Goal: Task Accomplishment & Management: Manage account settings

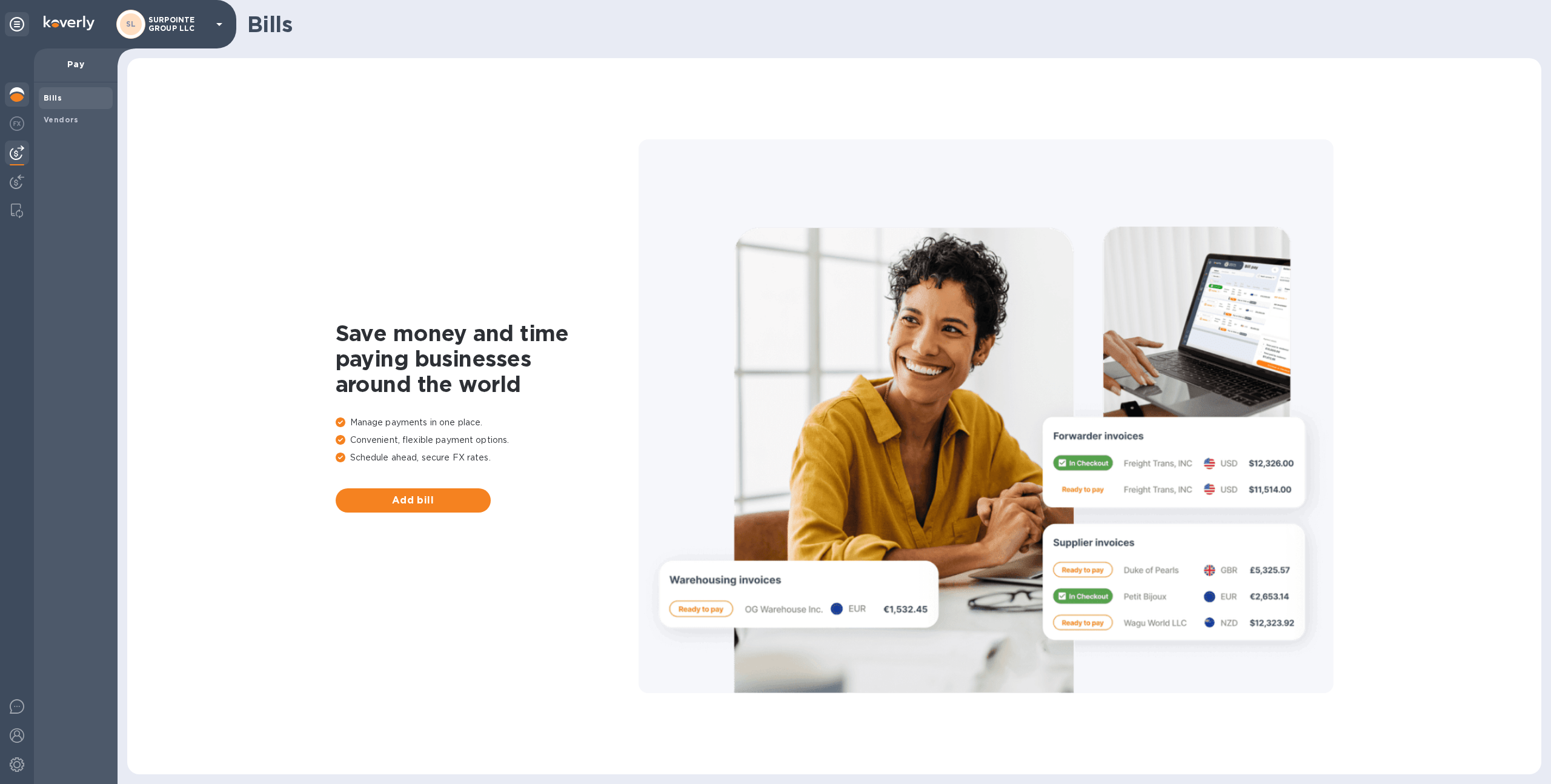
click at [20, 88] on img at bounding box center [17, 94] width 15 height 15
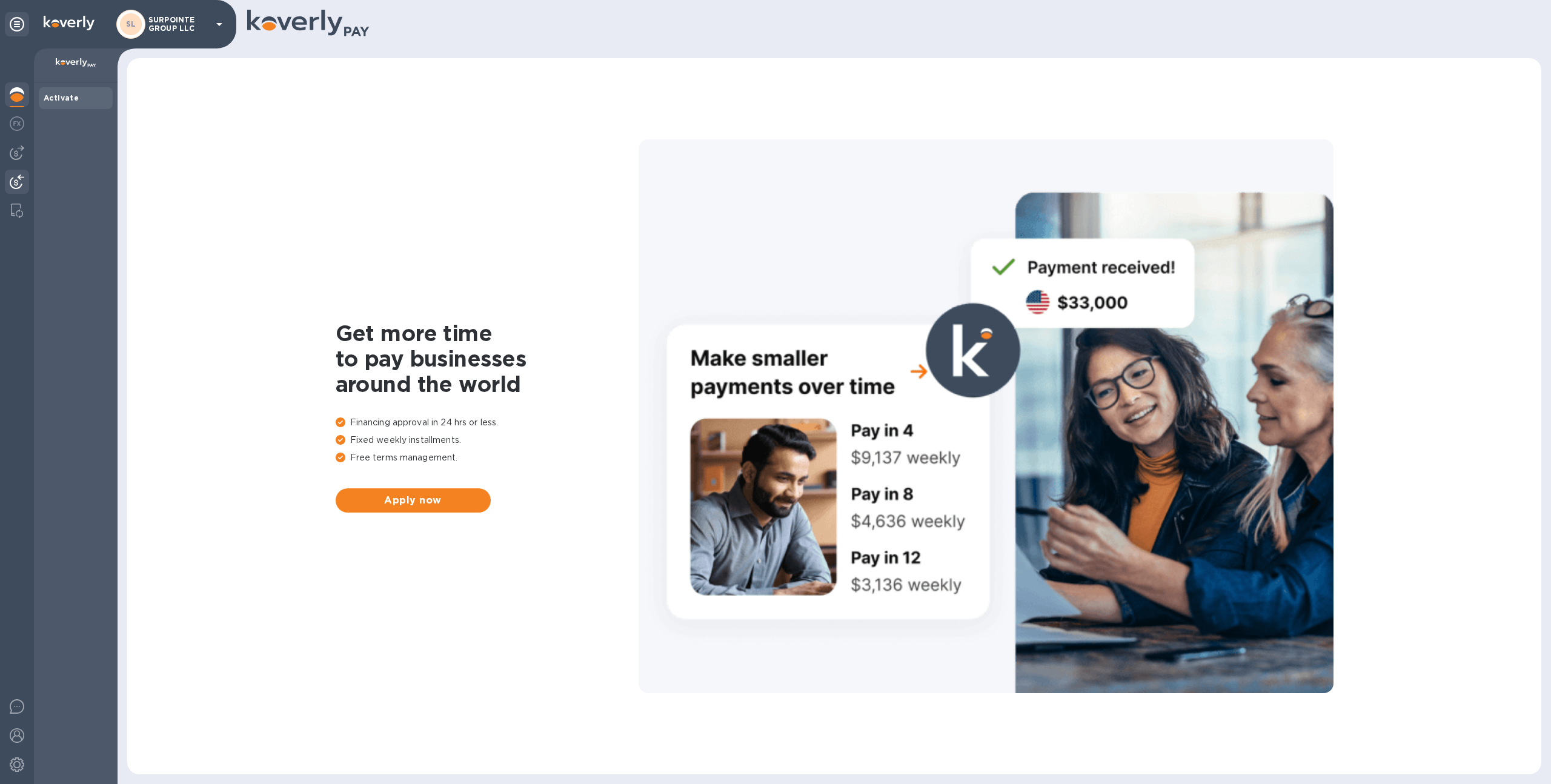
click at [26, 182] on div at bounding box center [17, 182] width 24 height 27
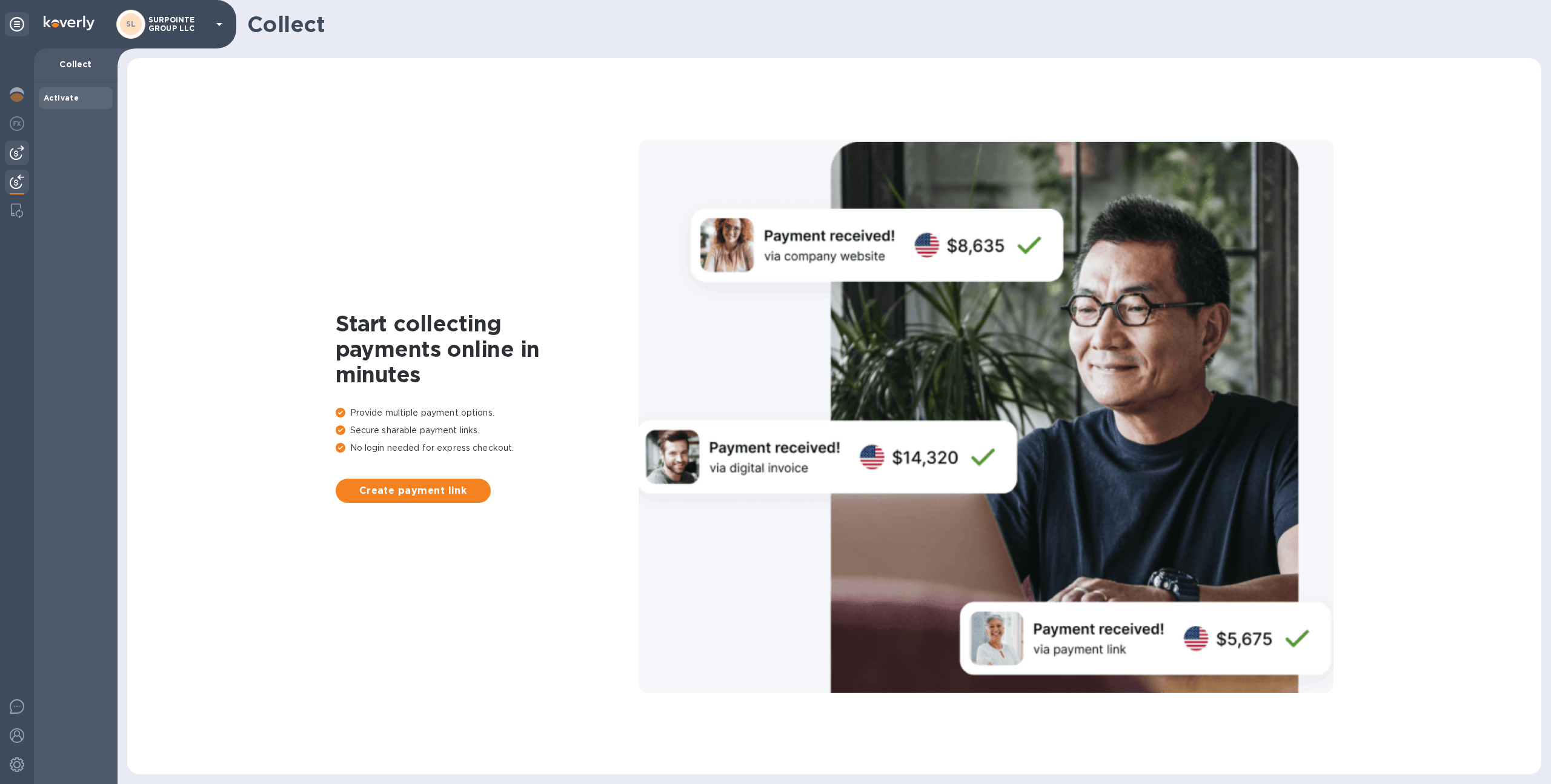
click at [5, 153] on div at bounding box center [17, 153] width 24 height 24
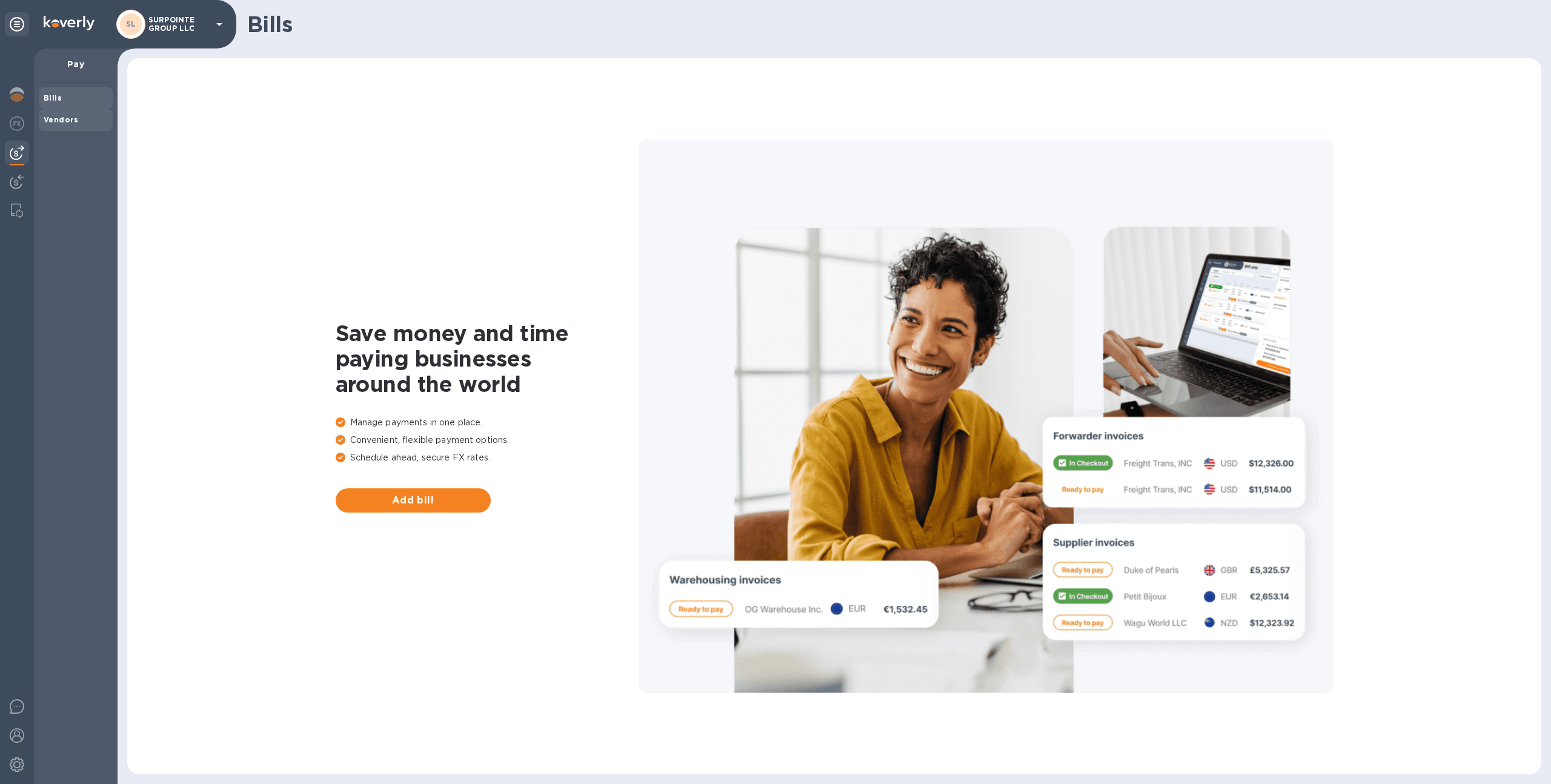
click at [66, 123] on b "Vendors" at bounding box center [61, 119] width 35 height 9
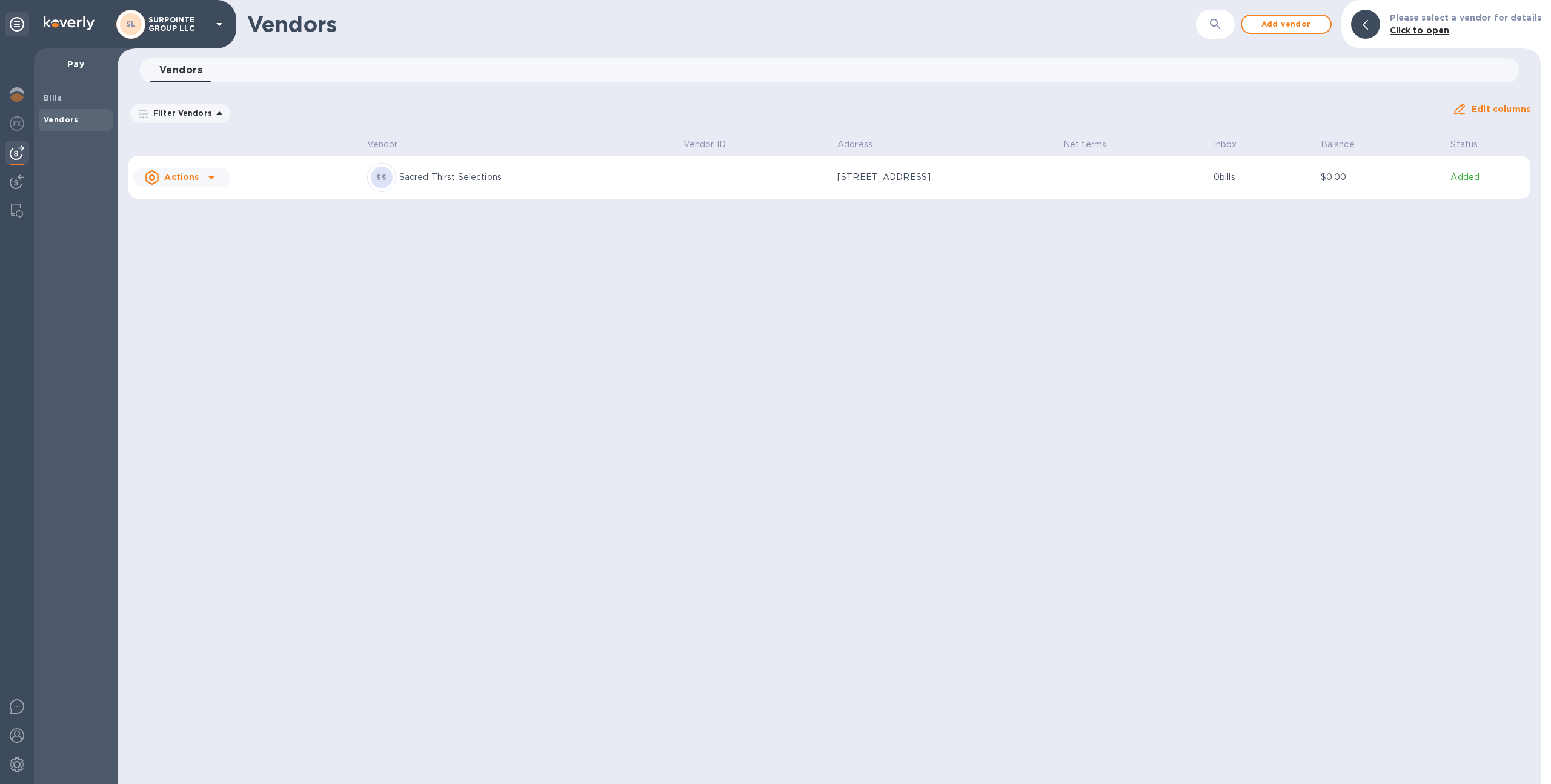
click at [695, 164] on td at bounding box center [756, 177] width 154 height 43
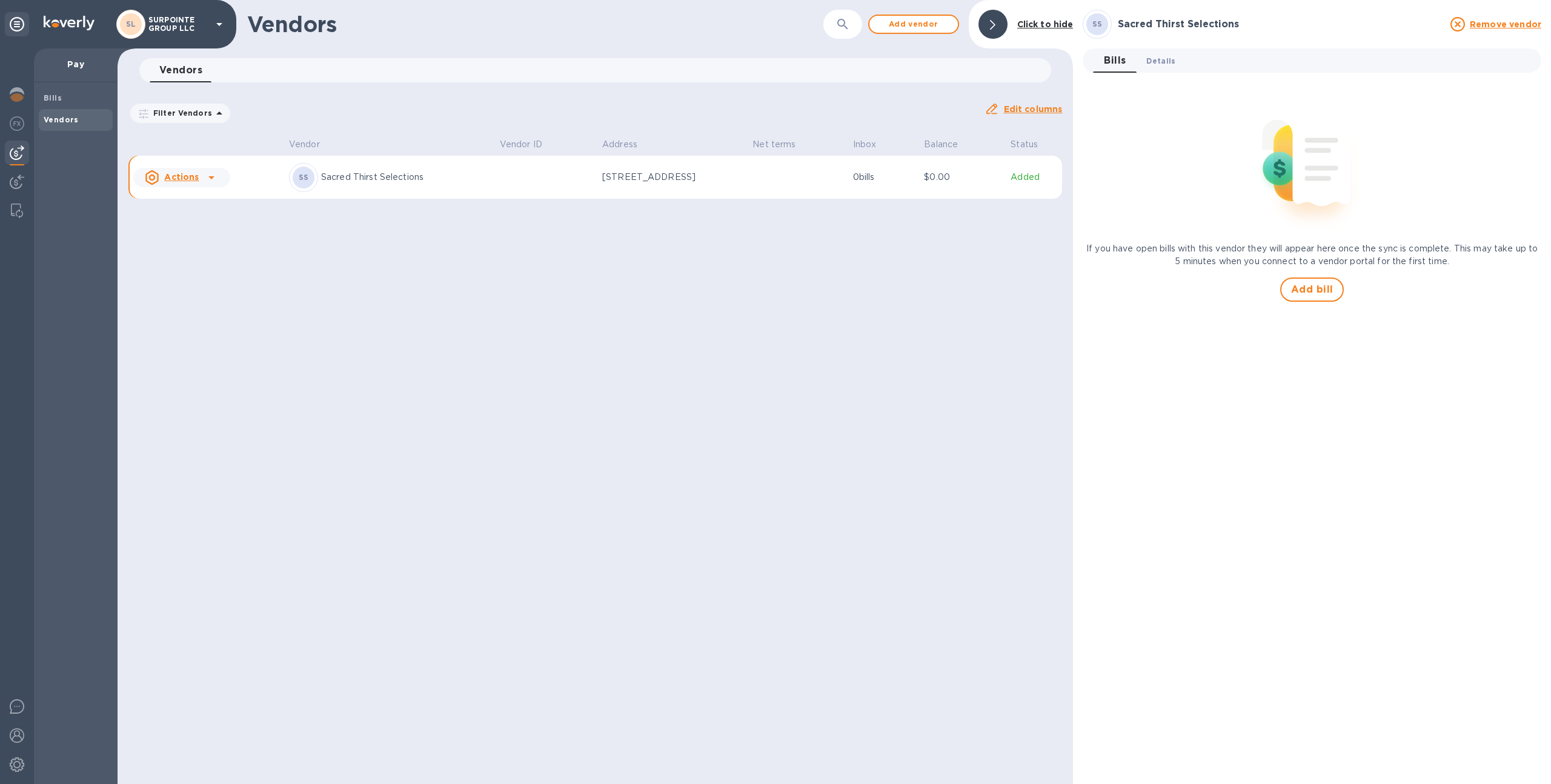
click at [1164, 55] on span "Details 0" at bounding box center [1161, 61] width 29 height 13
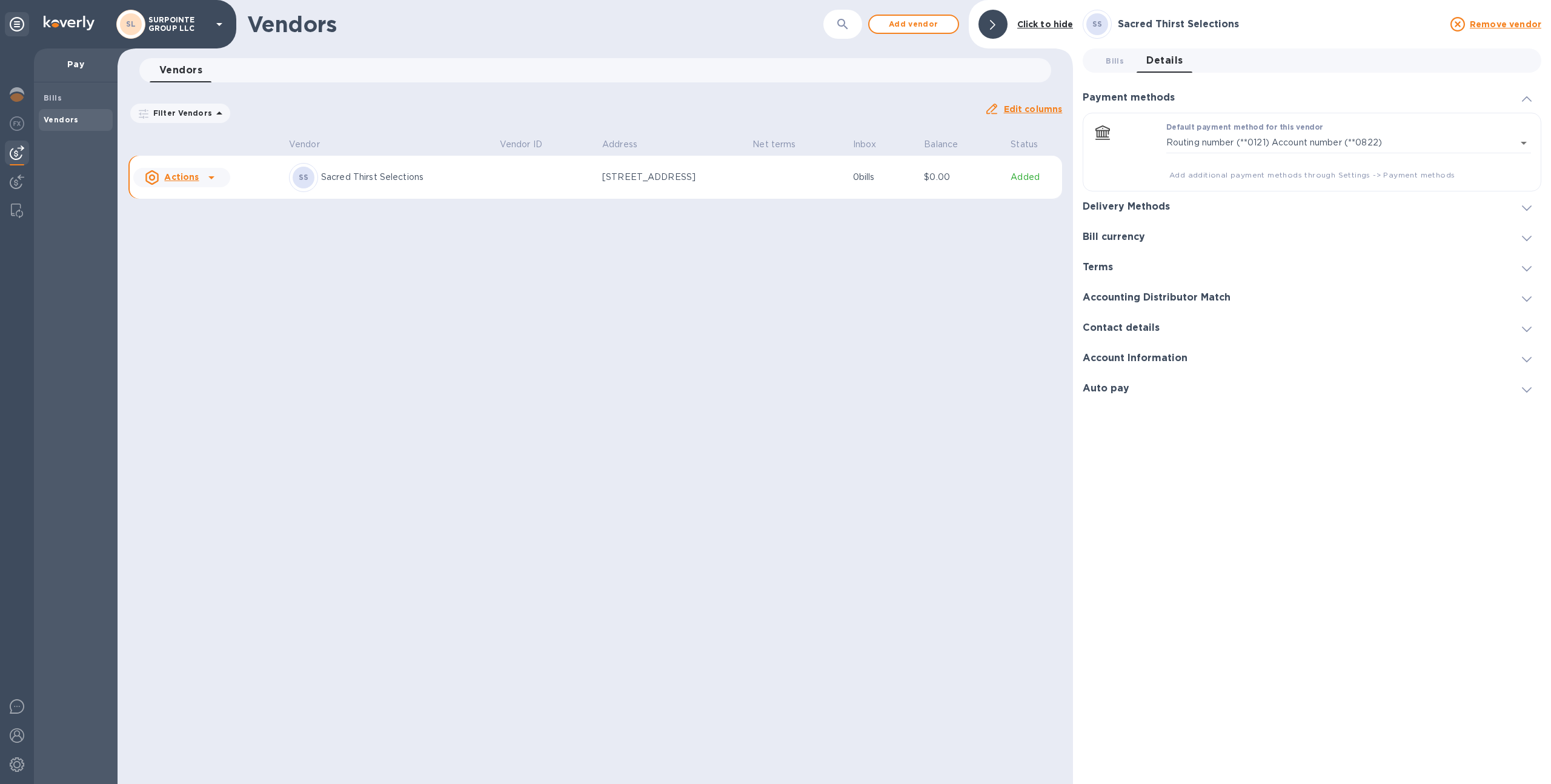
click at [1200, 201] on div "Delivery Methods" at bounding box center [1312, 206] width 459 height 31
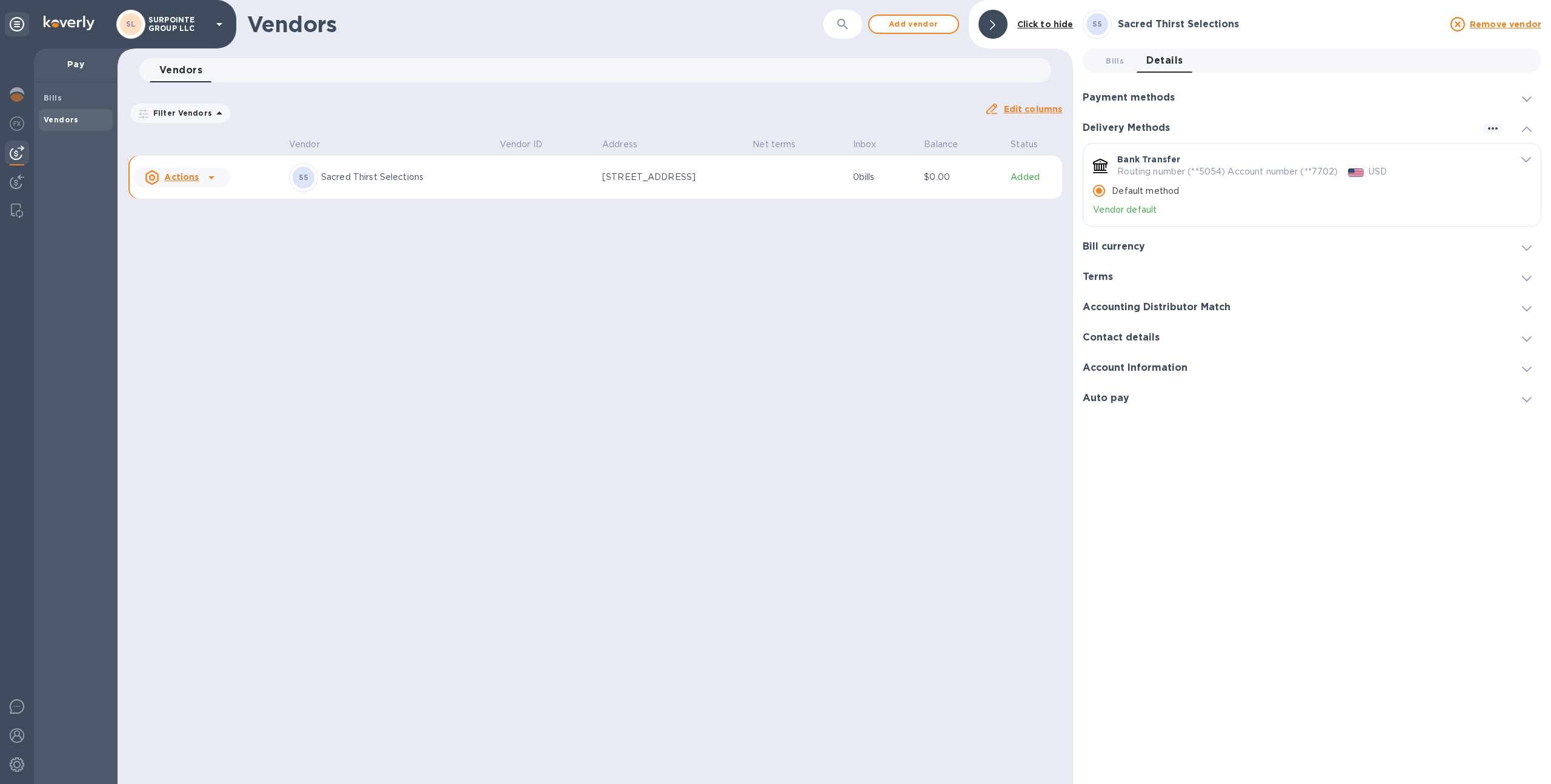
click at [1139, 124] on h3 "Delivery Methods" at bounding box center [1126, 128] width 87 height 11
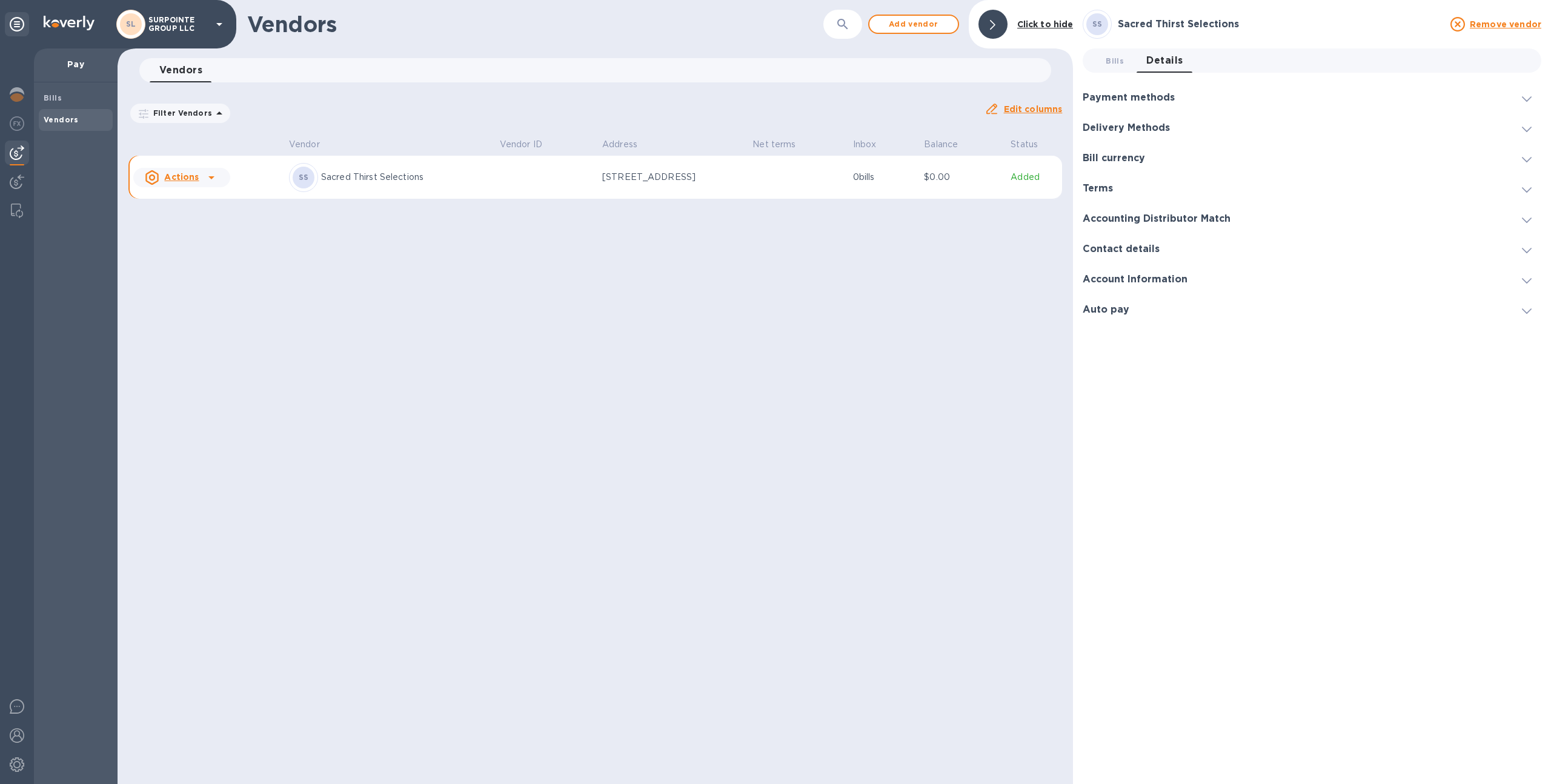
click at [1138, 99] on h3 "Payment methods" at bounding box center [1129, 98] width 92 height 11
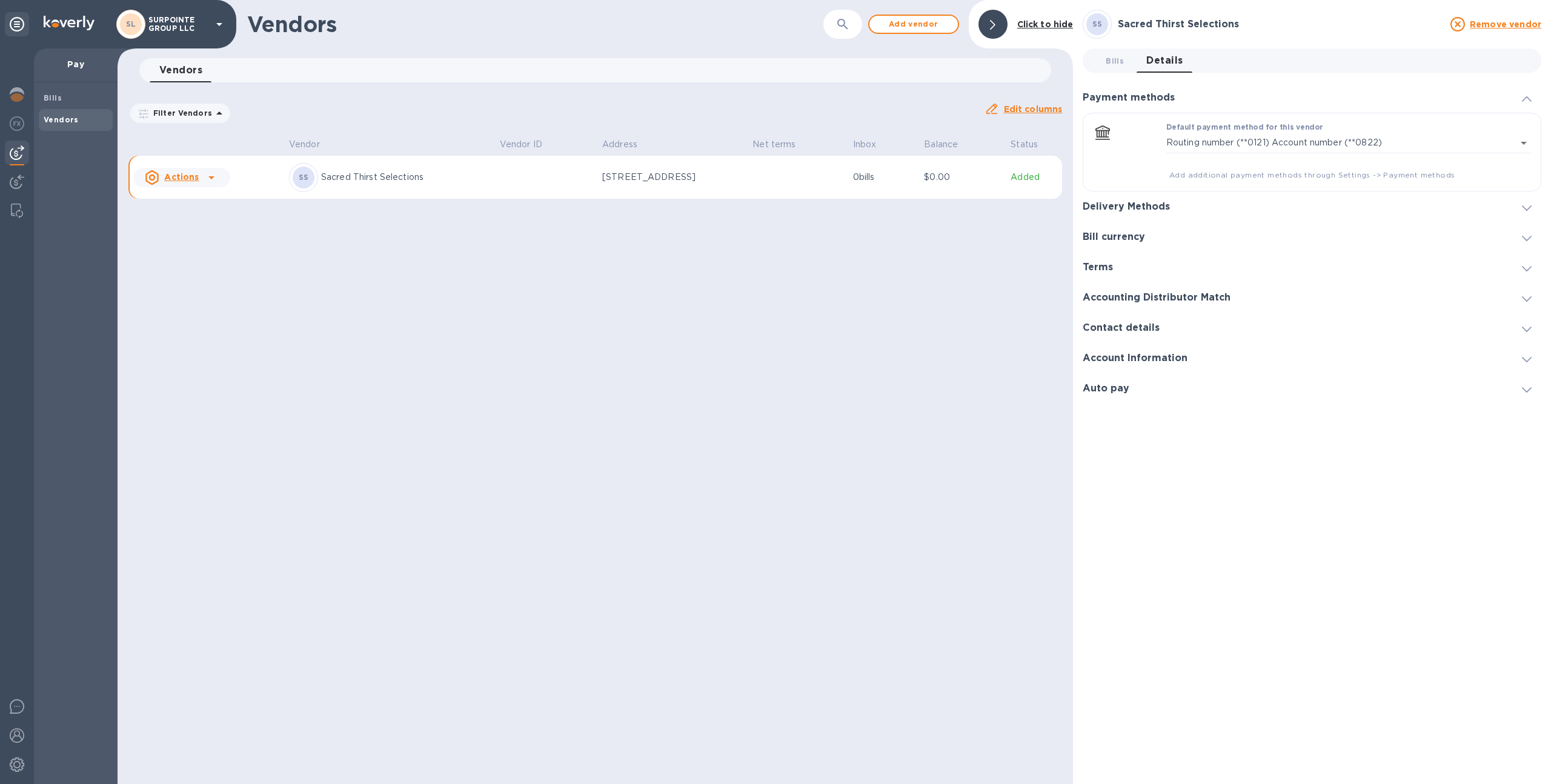
click at [363, 190] on div "SS Sacred Thirst Selections" at bounding box center [390, 177] width 202 height 29
click at [78, 105] on div "Bills" at bounding box center [76, 98] width 74 height 22
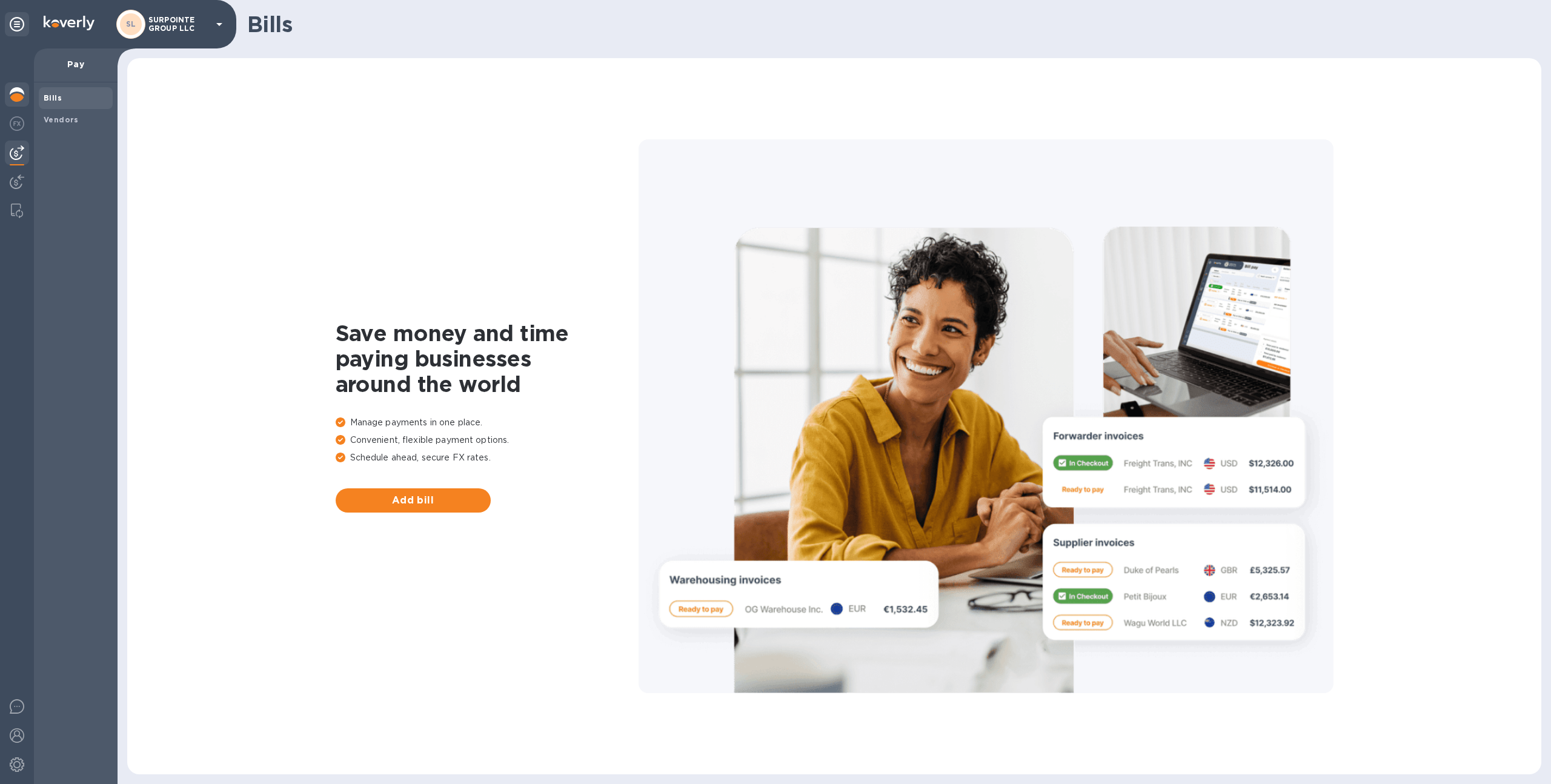
click at [24, 93] on img at bounding box center [17, 94] width 15 height 15
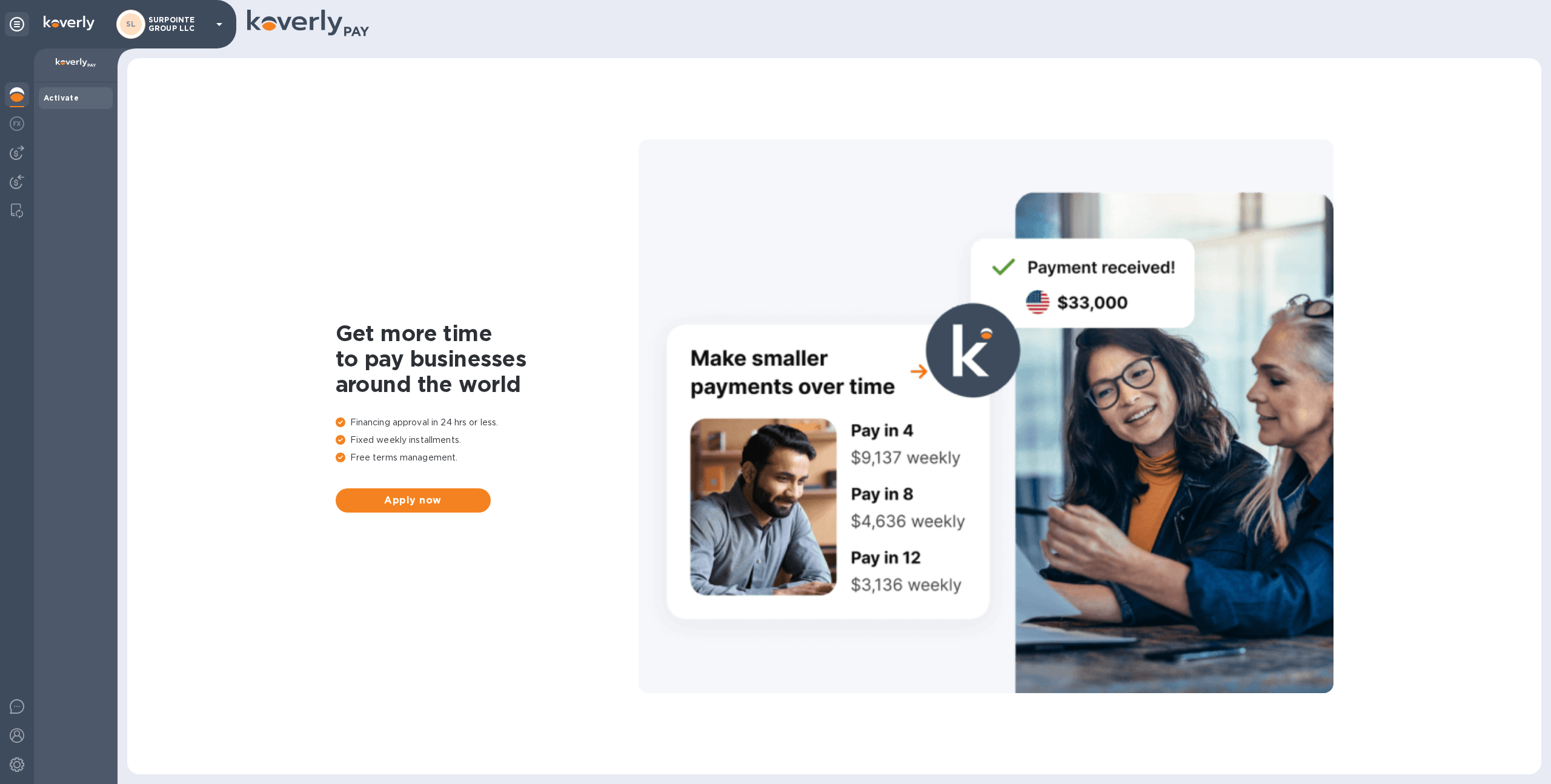
click at [169, 30] on p "SURPOINTE GROUP LLC" at bounding box center [179, 24] width 61 height 17
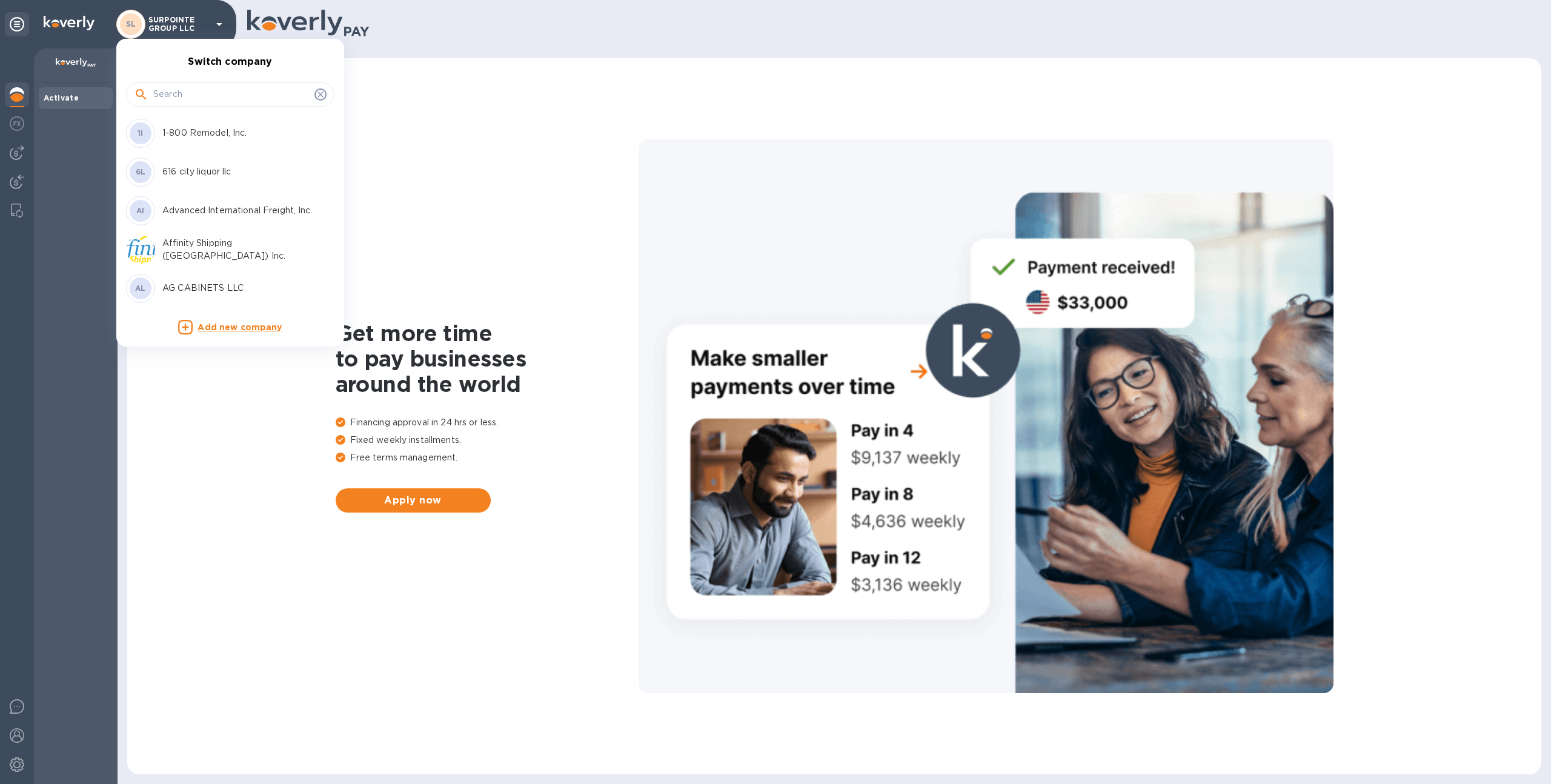
click at [189, 81] on div at bounding box center [229, 93] width 208 height 42
click at [189, 97] on input "text" at bounding box center [231, 94] width 156 height 18
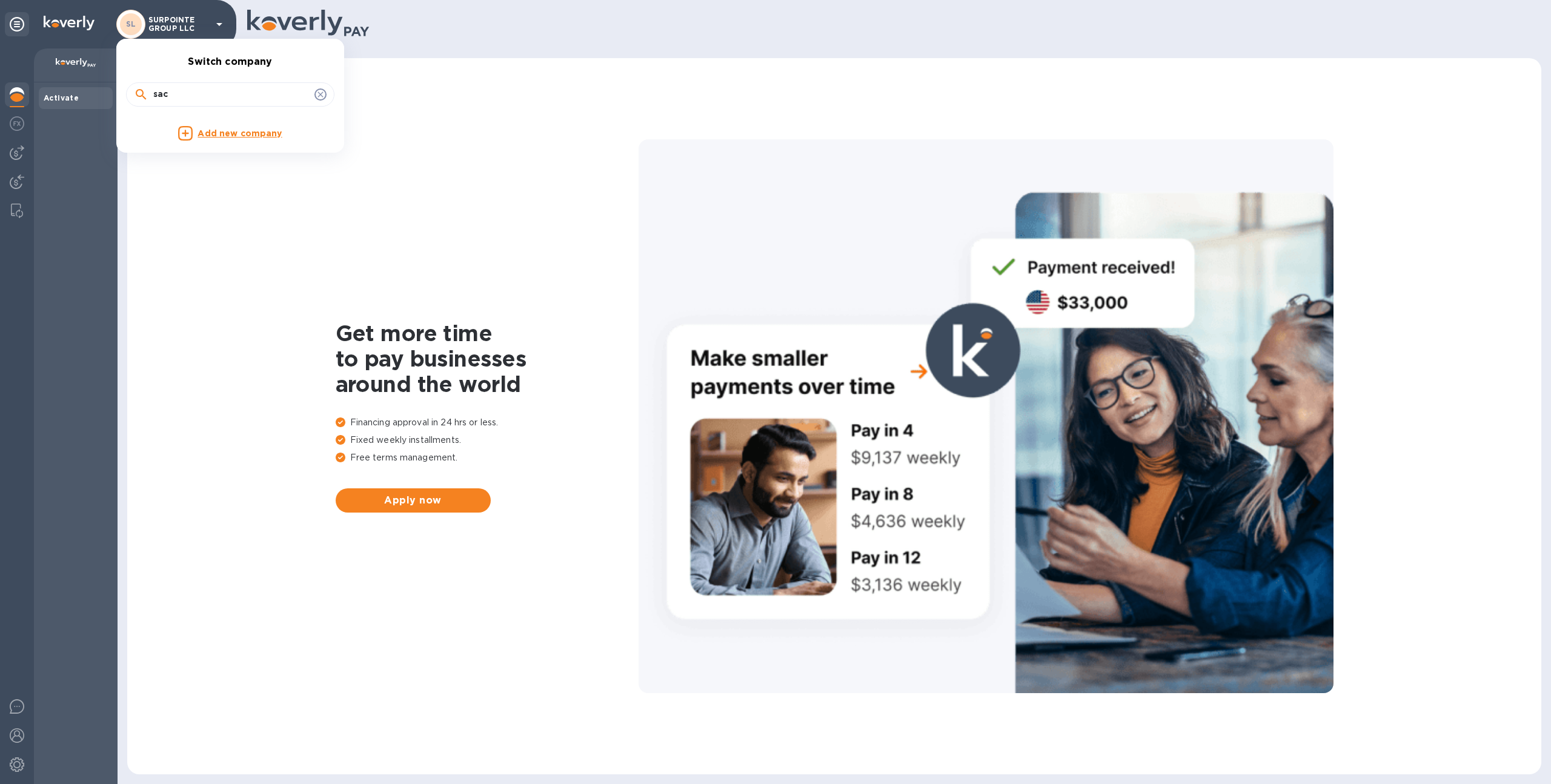
type input "sac"
click at [255, 276] on div at bounding box center [775, 392] width 1551 height 784
click at [24, 767] on div at bounding box center [17, 766] width 24 height 27
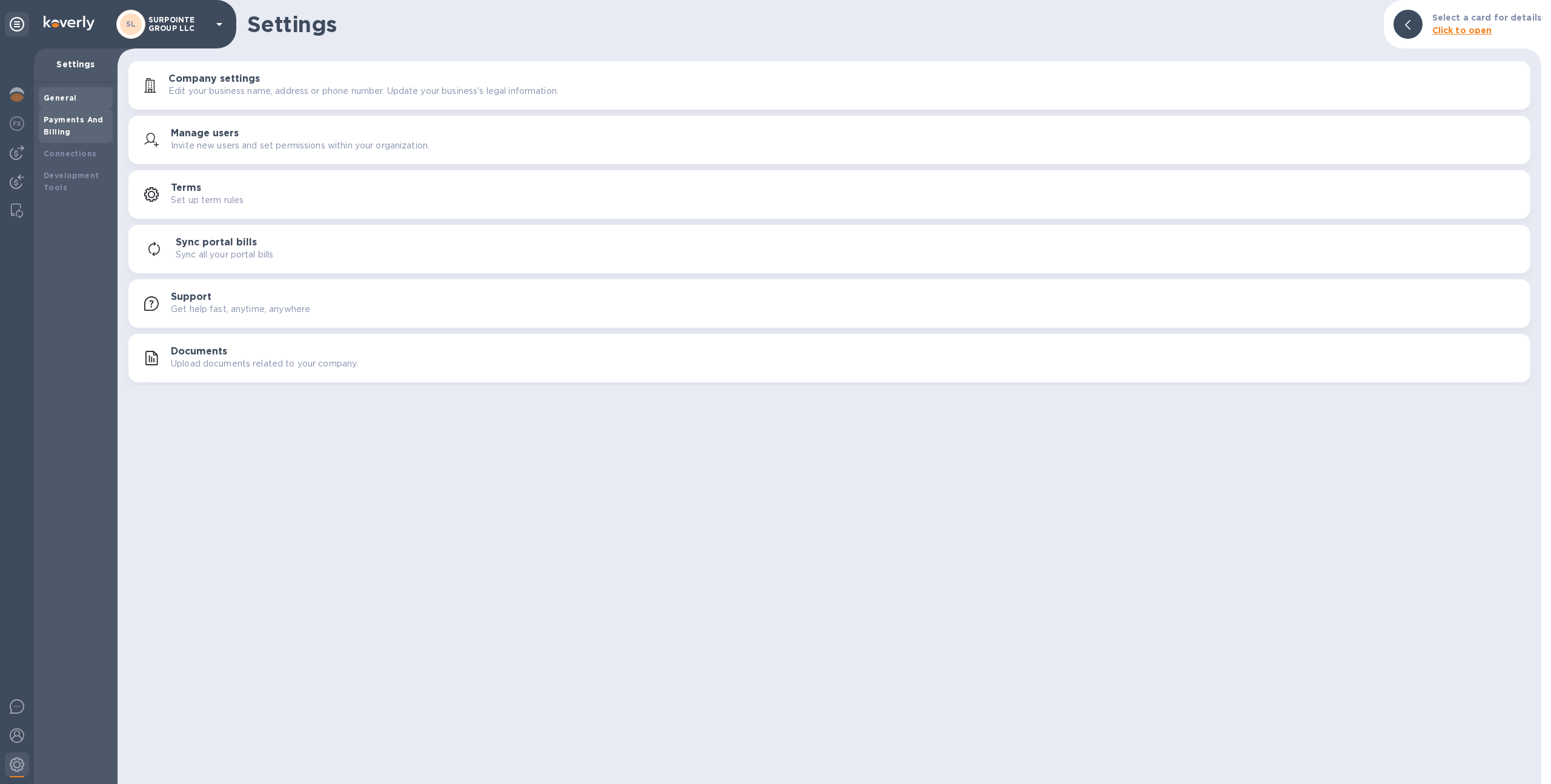
click at [72, 116] on b "Payments And Billing" at bounding box center [73, 125] width 60 height 21
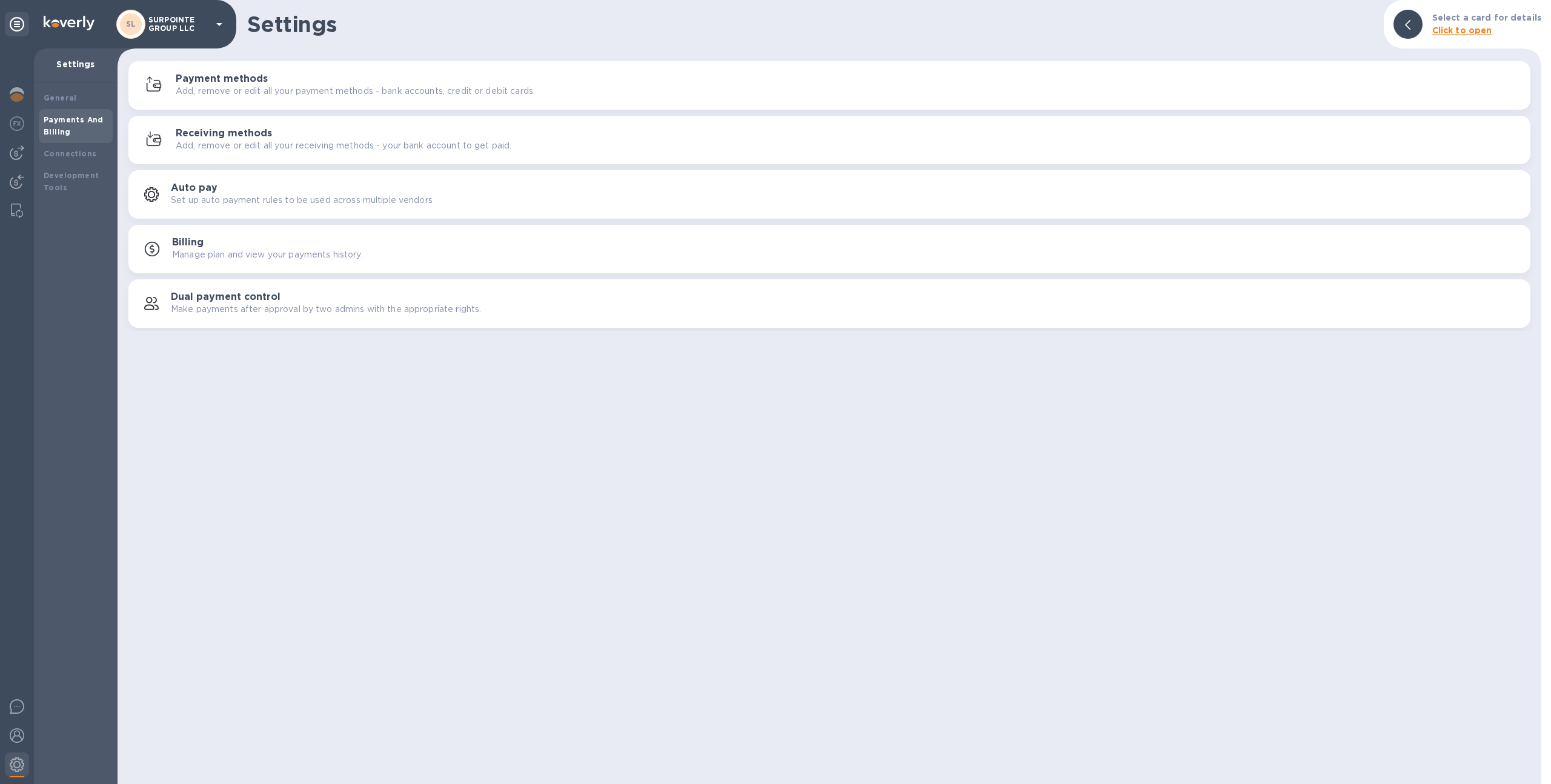
click at [169, 137] on div "button" at bounding box center [156, 140] width 38 height 19
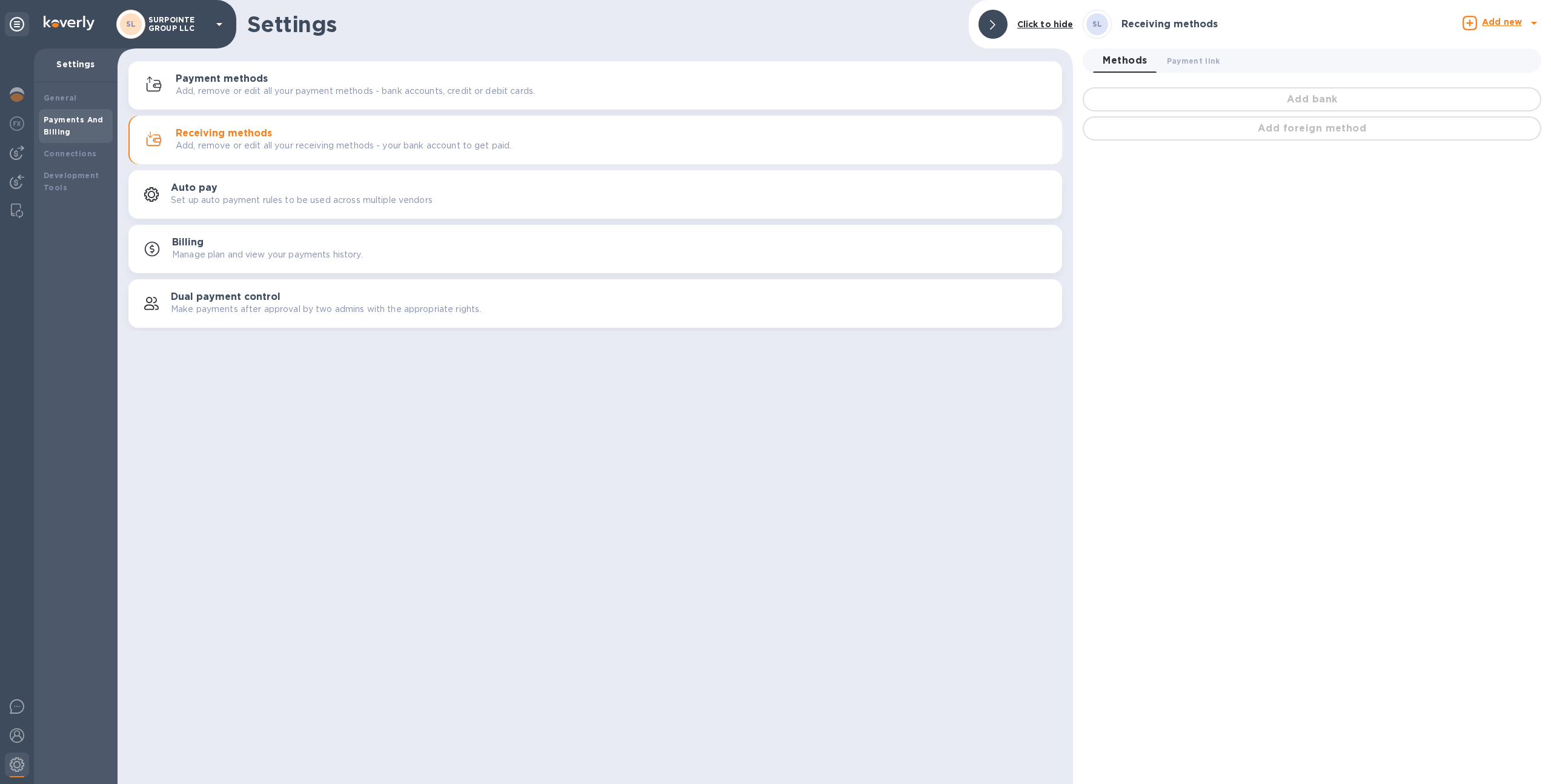
click at [192, 94] on p "Add, remove or edit all your payment methods - bank accounts, credit or debit c…" at bounding box center [355, 92] width 360 height 13
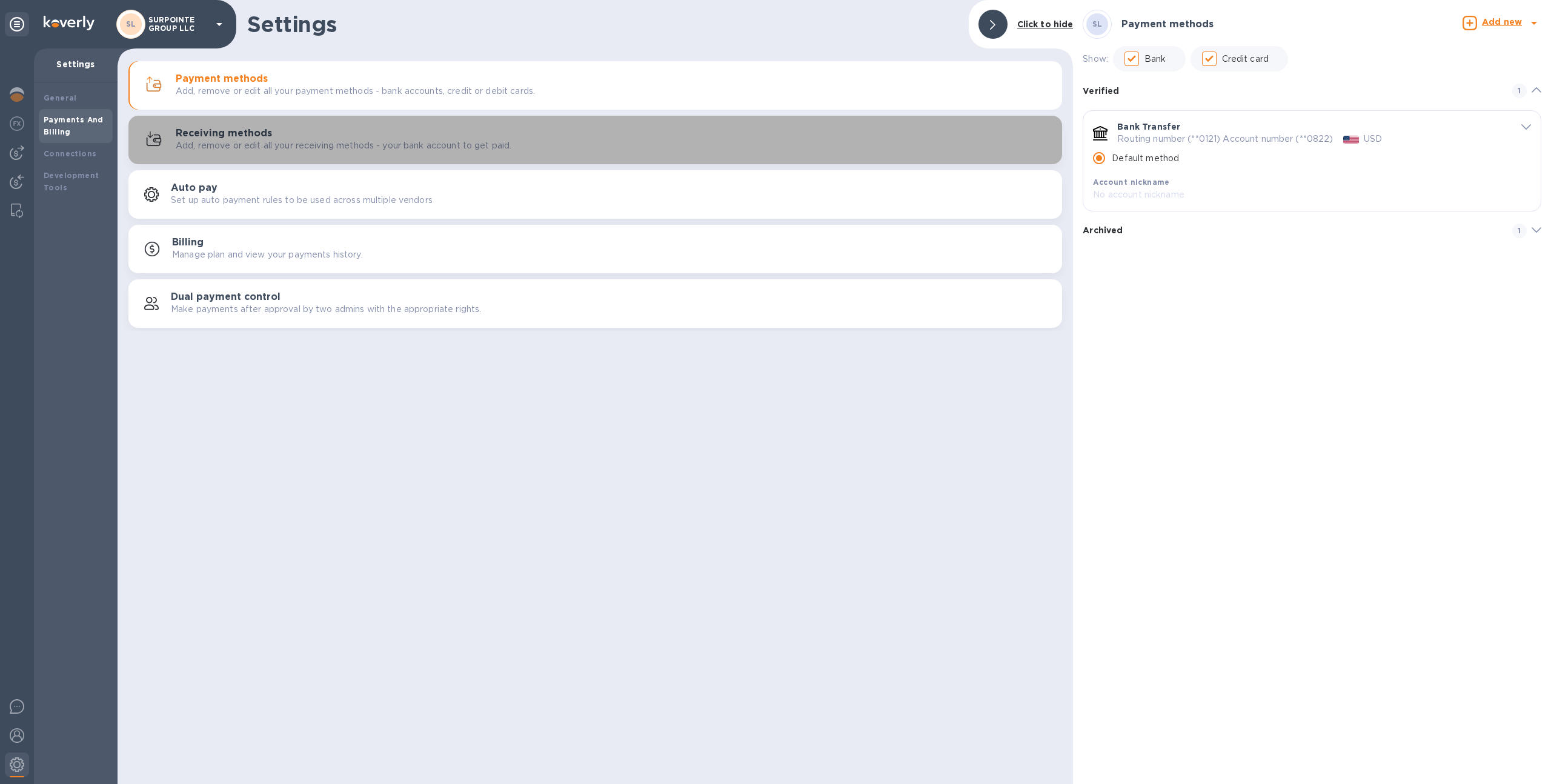
click at [407, 135] on div "Receiving methods Add, remove or edit all your receiving methods - your bank ac…" at bounding box center [614, 140] width 877 height 24
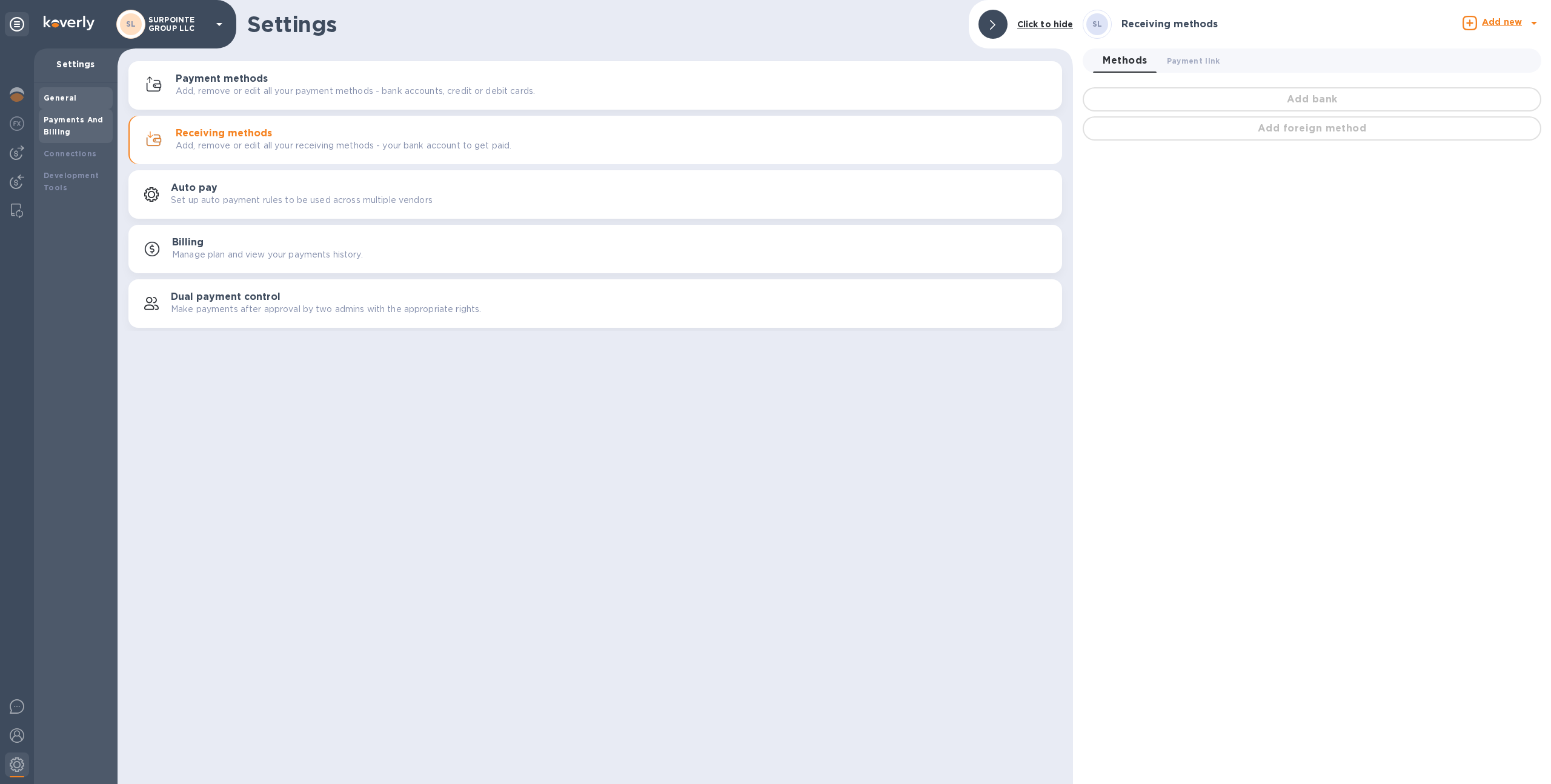
click at [84, 104] on div "General" at bounding box center [76, 98] width 74 height 22
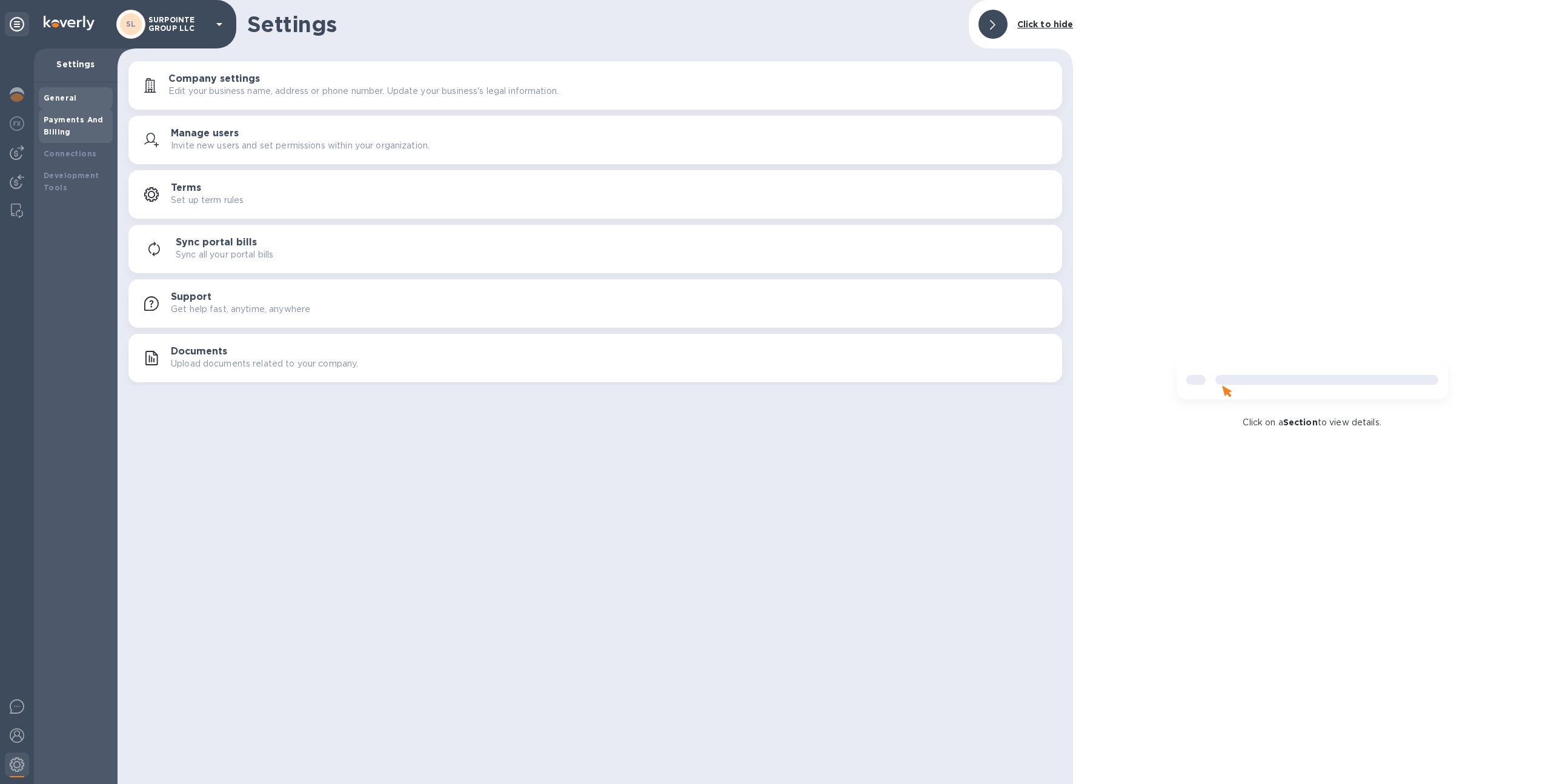
click at [89, 128] on div "Payments And Billing" at bounding box center [75, 126] width 64 height 24
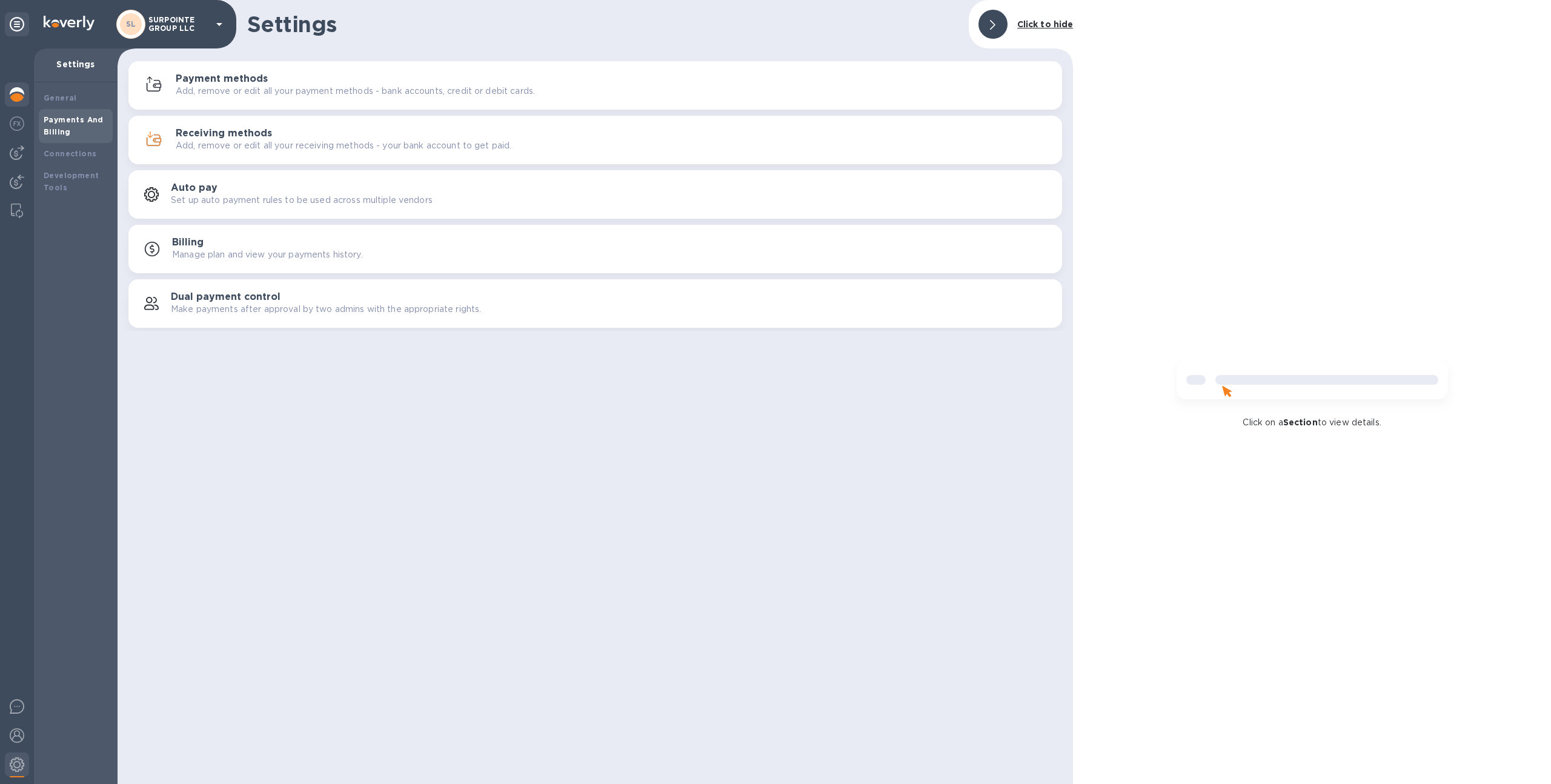
click at [10, 97] on img at bounding box center [17, 94] width 15 height 15
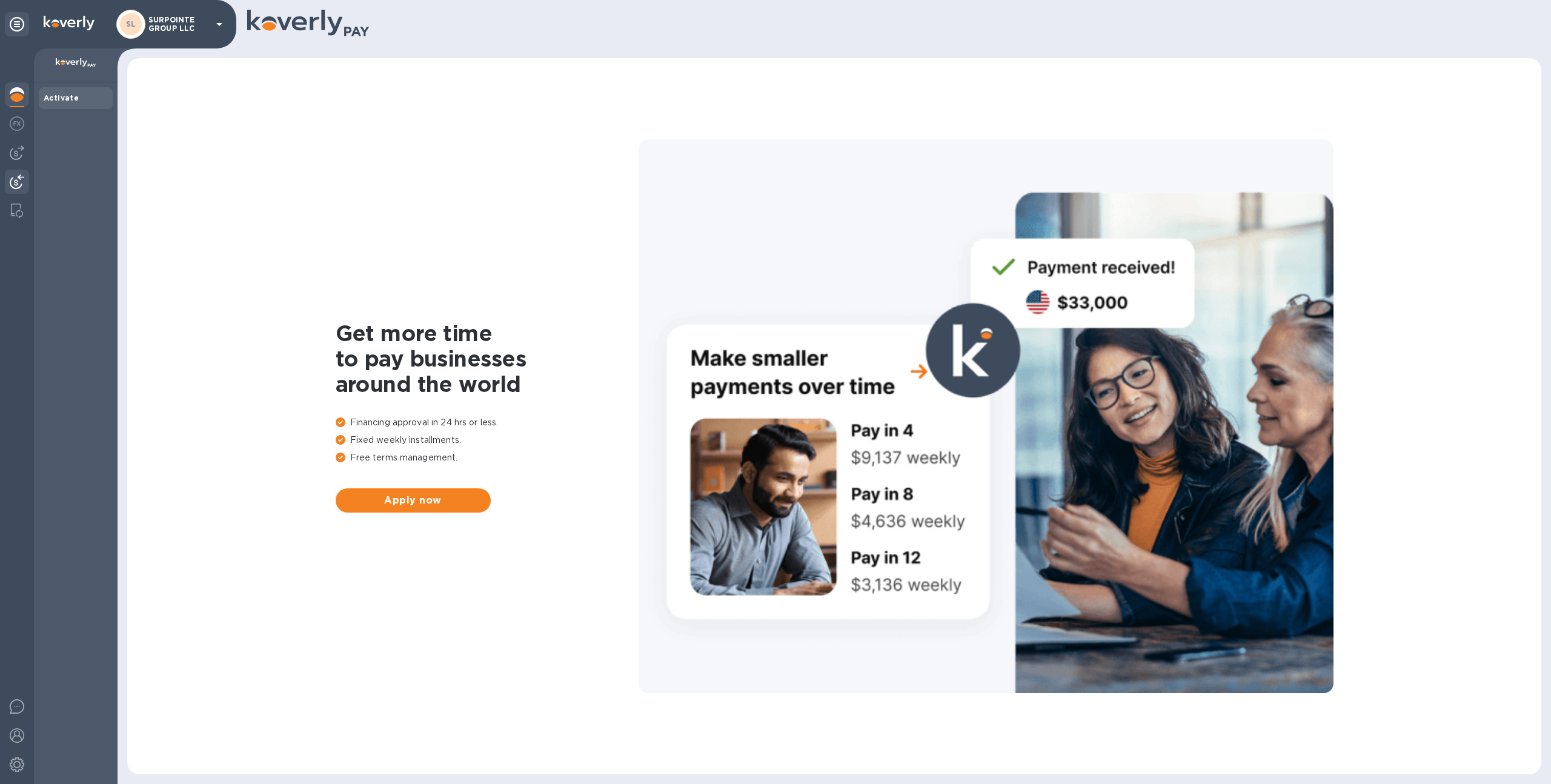
click at [20, 182] on img at bounding box center [17, 182] width 15 height 15
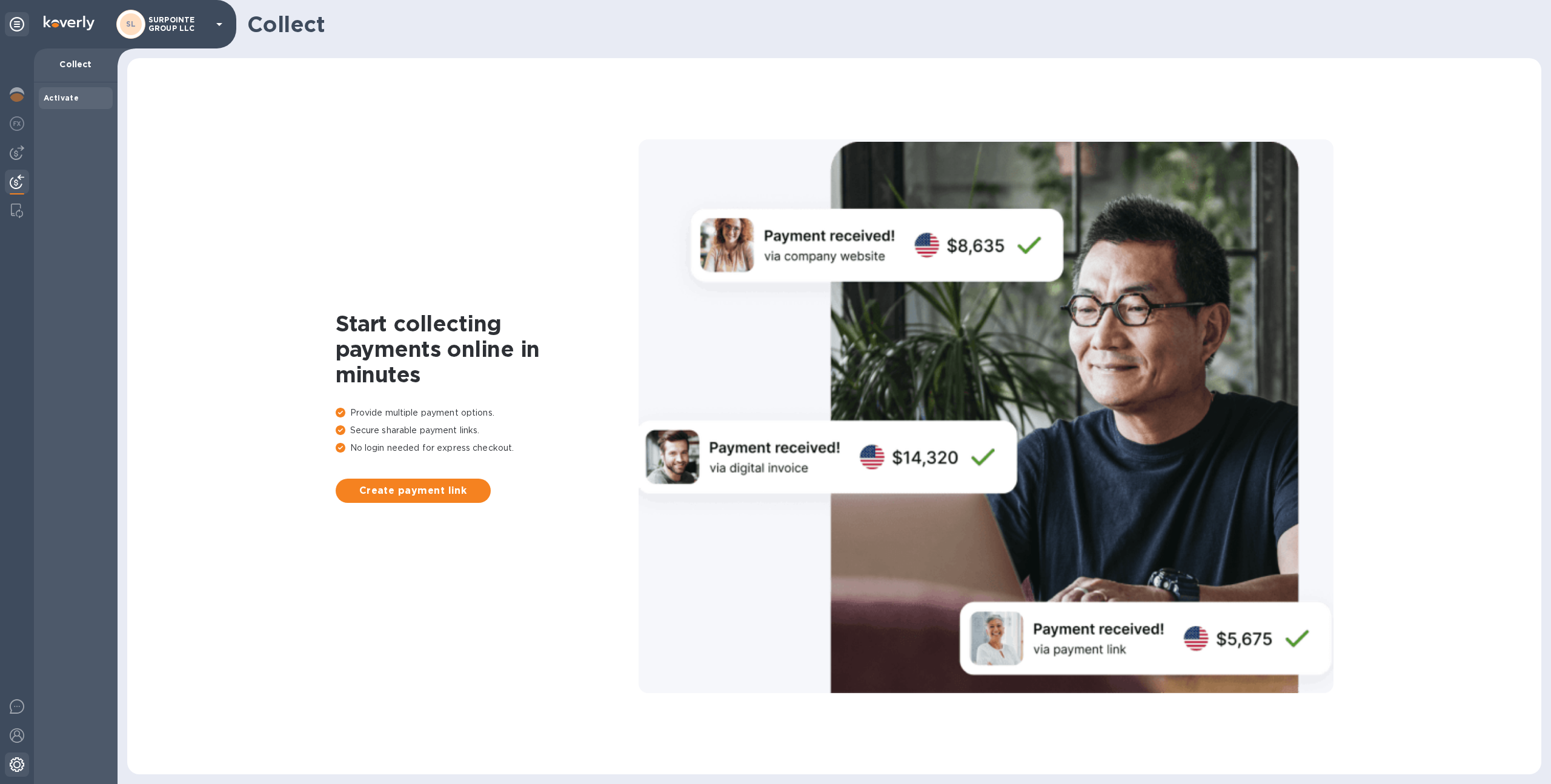
click at [24, 767] on div at bounding box center [17, 766] width 24 height 27
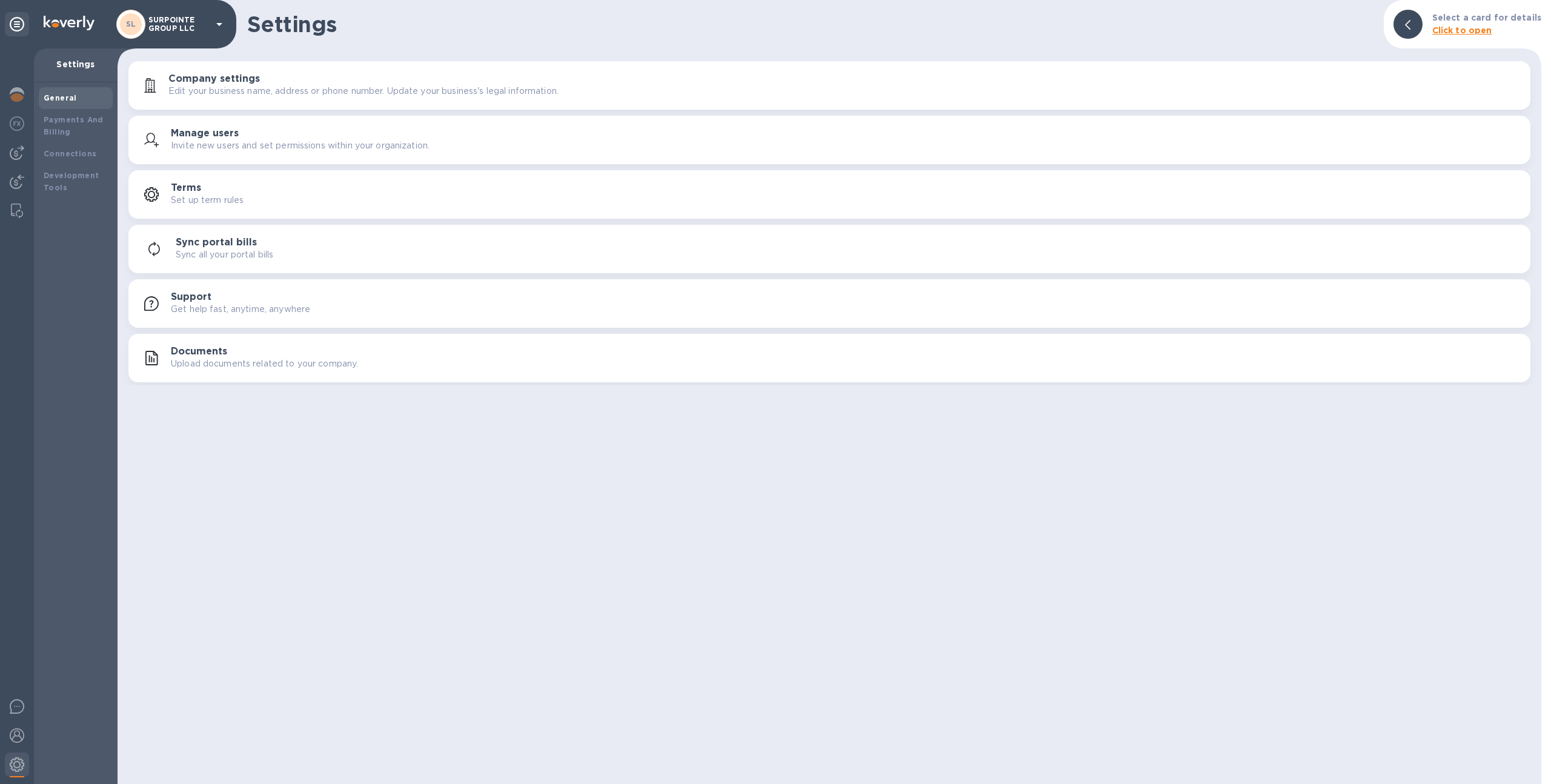
click at [114, 122] on div "General Payments And Billing Connections Development Tools" at bounding box center [76, 433] width 83 height 702
click at [184, 134] on h3 "Manage users" at bounding box center [204, 133] width 68 height 11
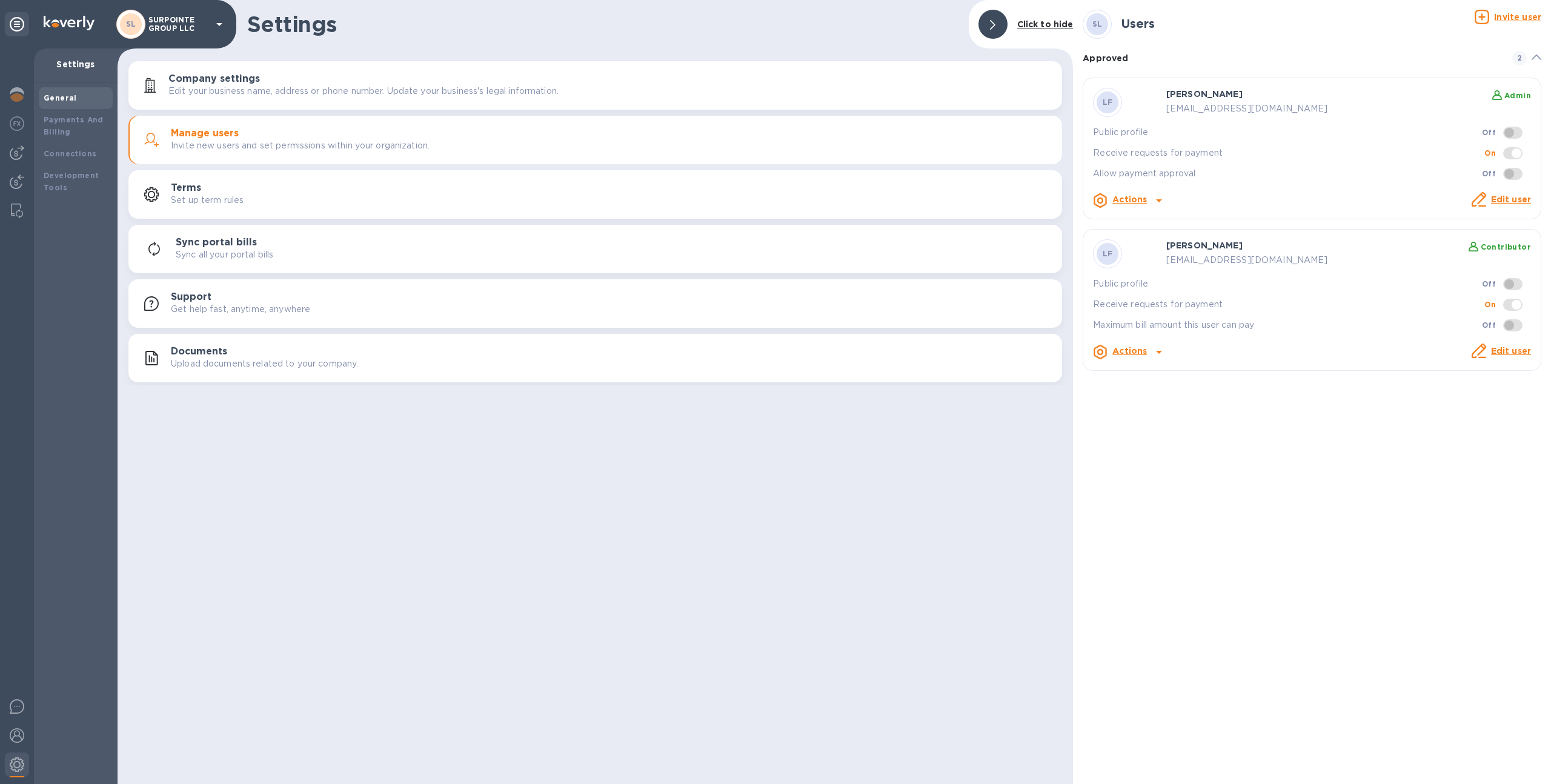
drag, startPoint x: 1313, startPoint y: 106, endPoint x: 1203, endPoint y: 102, distance: 110.1
click at [1203, 103] on p "lauren@valleybarandbottle.com" at bounding box center [1273, 109] width 213 height 13
drag, startPoint x: 1311, startPoint y: 110, endPoint x: 1147, endPoint y: 111, distance: 164.0
click at [1147, 111] on div "LF Lauren Feldman Admin lauren@valleybarandbottle.com Public profile Off Receiv…" at bounding box center [1312, 148] width 438 height 121
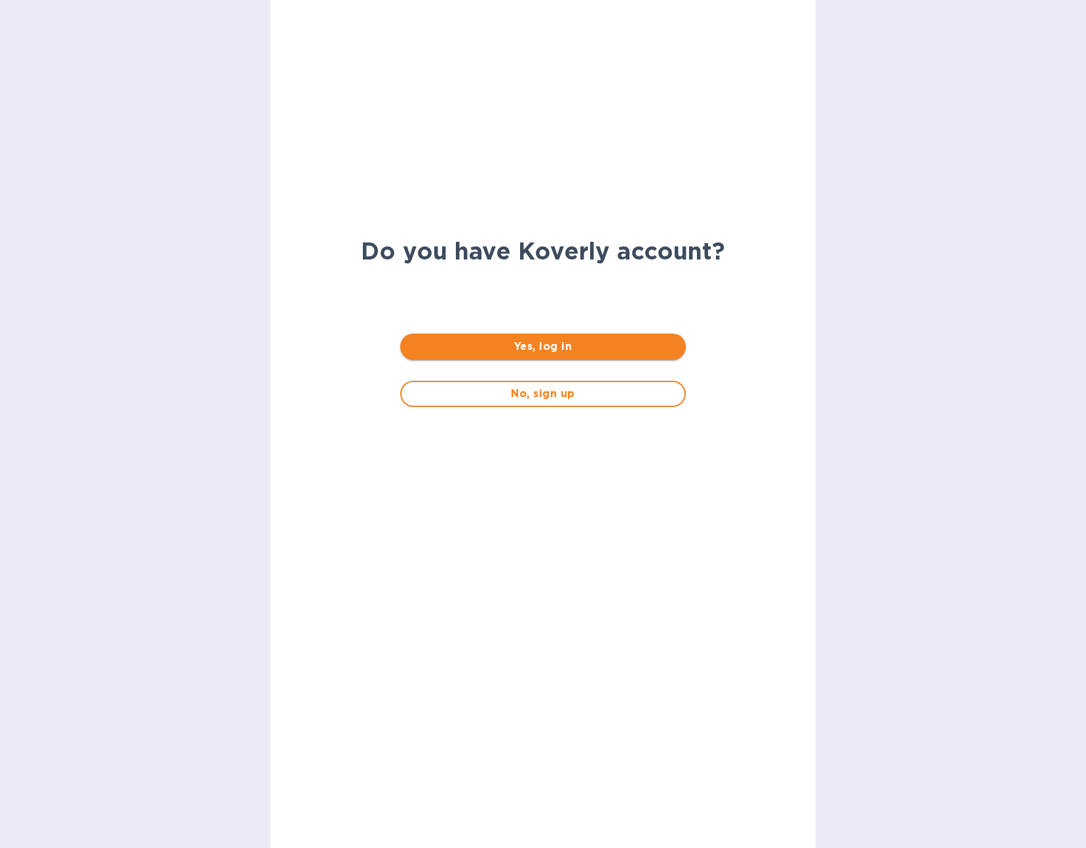
click at [534, 349] on span "Yes, log in" at bounding box center [543, 347] width 264 height 16
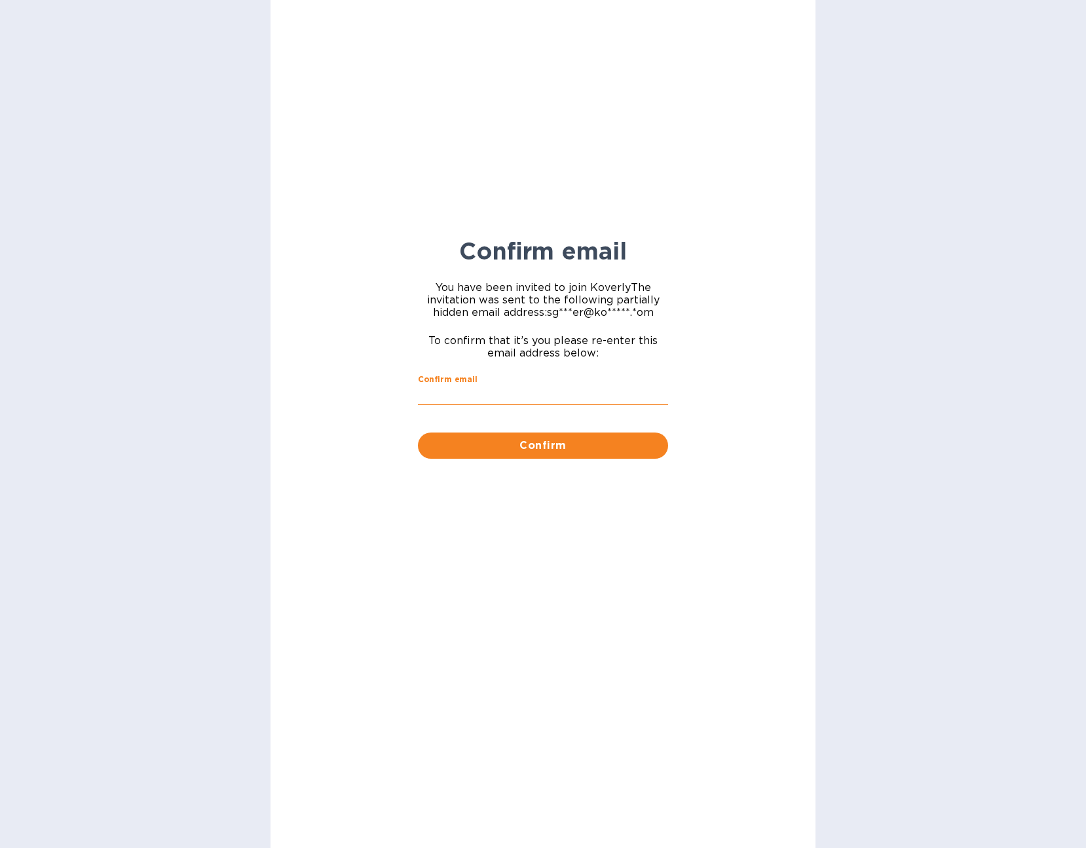
click at [526, 393] on input "Confirm email" at bounding box center [543, 395] width 250 height 20
type input "sgrover@koverly.com"
click at [528, 440] on span "Confirm" at bounding box center [542, 446] width 229 height 16
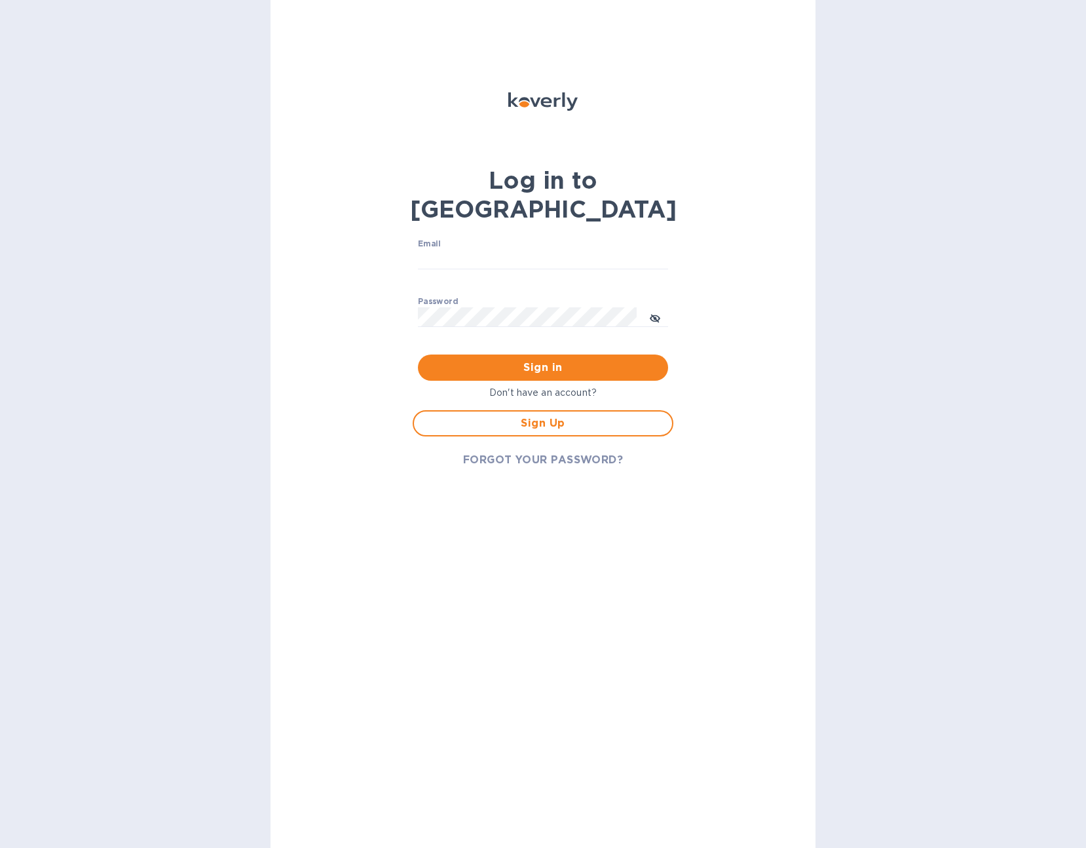
type input "sgrover@koverly.com"
click at [544, 360] on span "Sign in" at bounding box center [542, 368] width 229 height 16
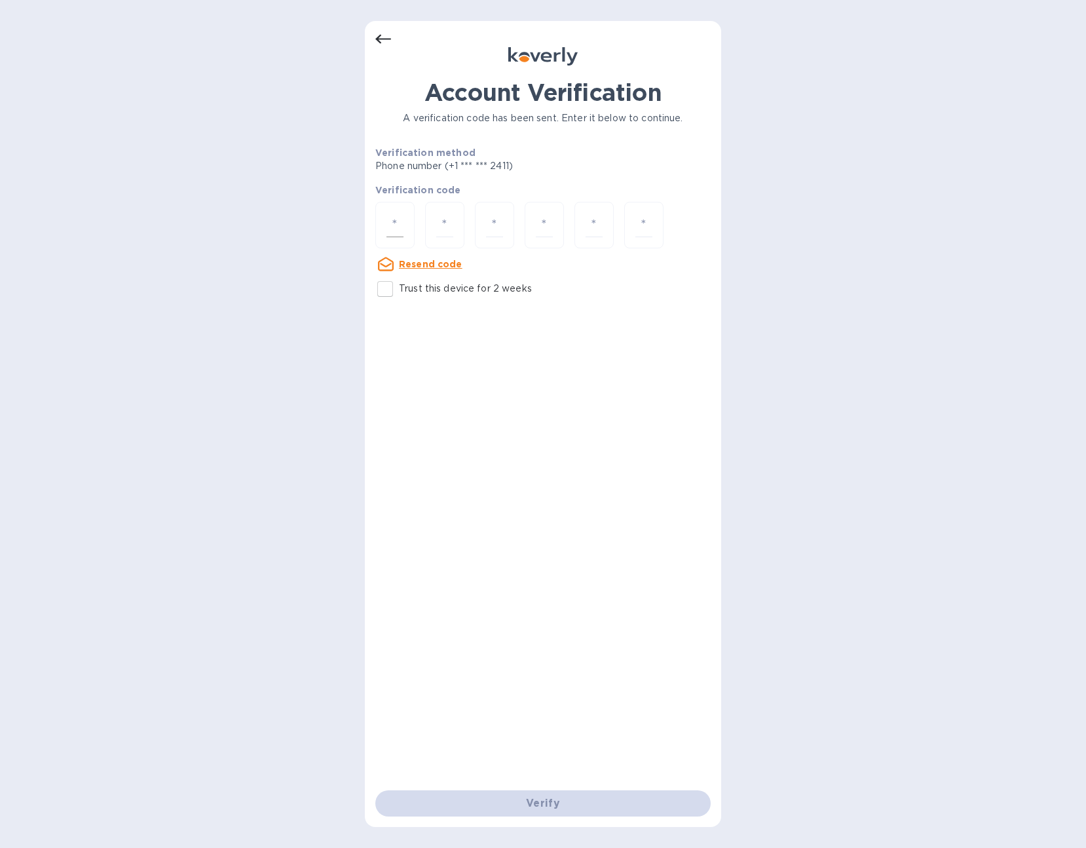
click at [400, 227] on input "number" at bounding box center [395, 225] width 17 height 24
type input "3"
type input "5"
type input "2"
type input "5"
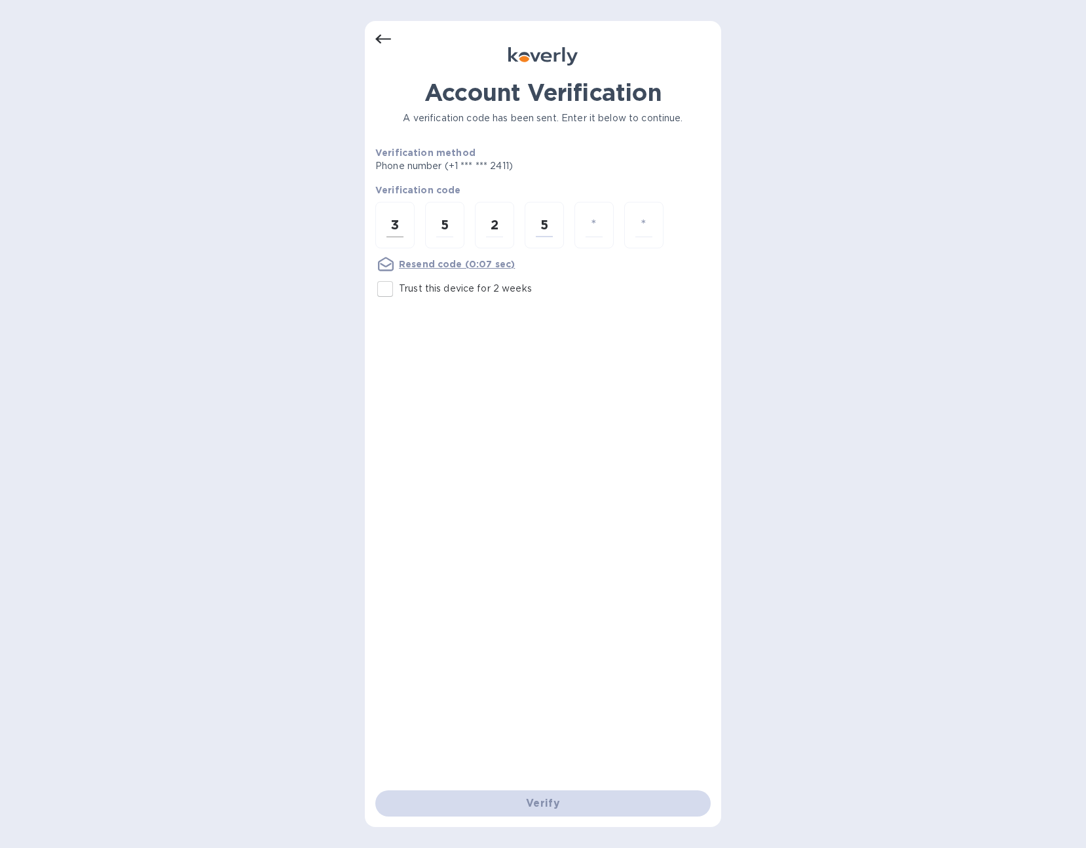
type input "2"
type input "1"
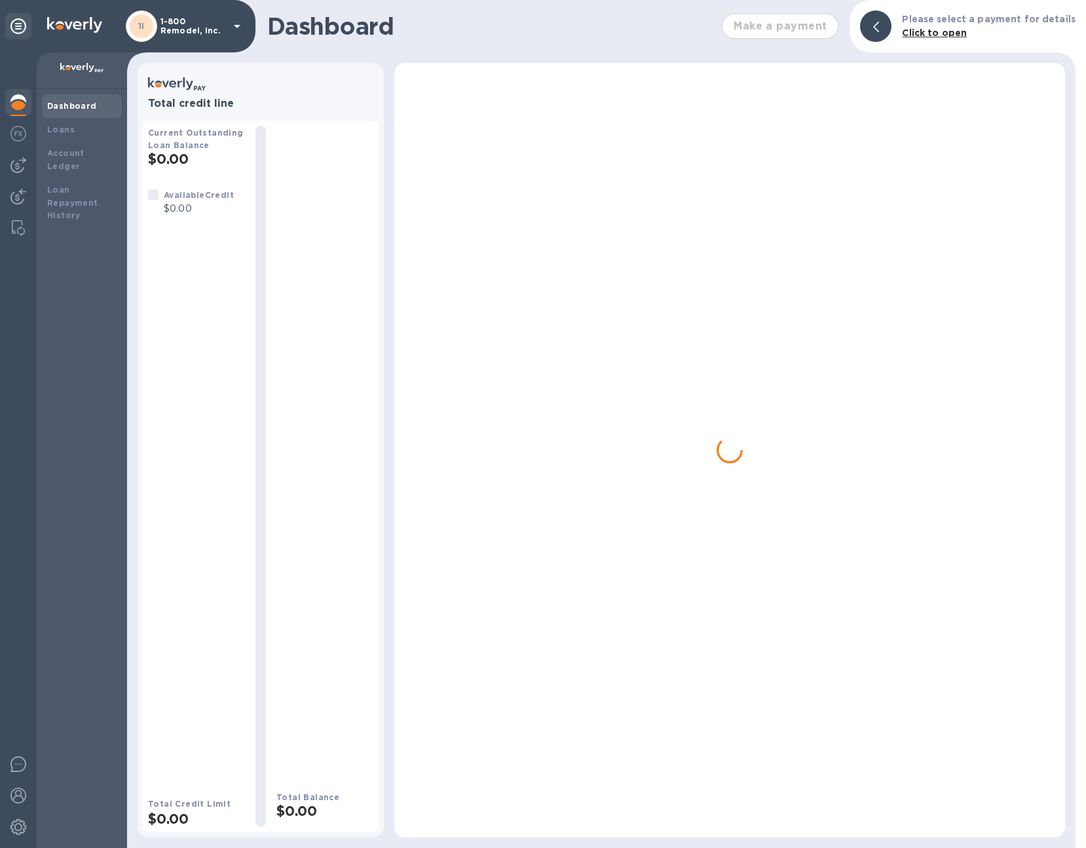
click at [208, 26] on p "1-800 Remodel, Inc." at bounding box center [194, 26] width 66 height 18
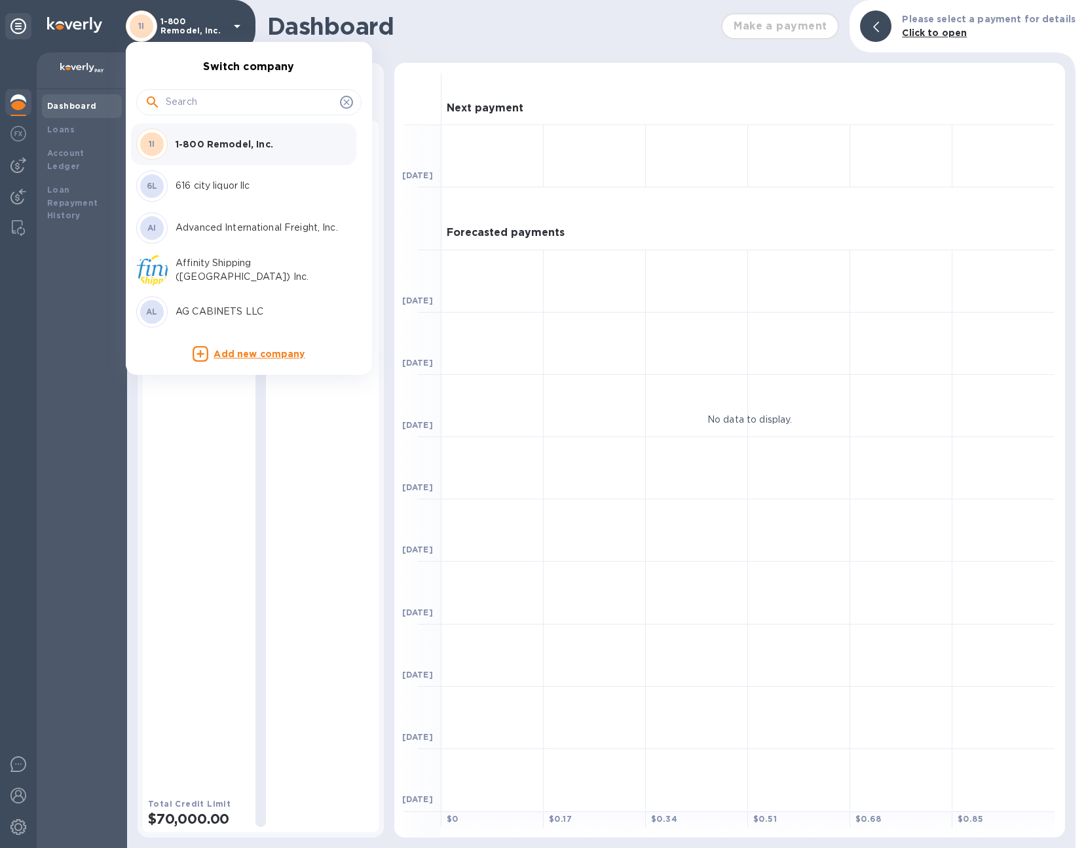
click at [220, 109] on input "text" at bounding box center [250, 102] width 169 height 20
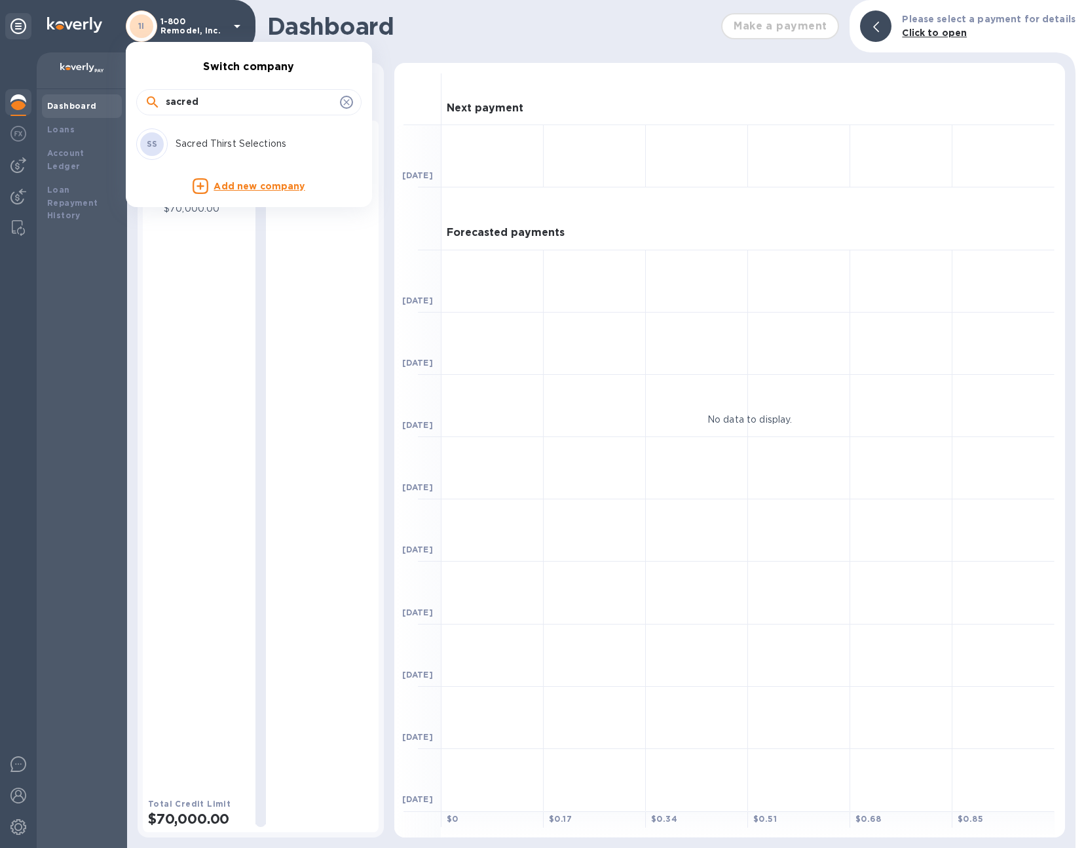
type input "sacred"
click at [228, 132] on div "SS Sacred Thirst Selections" at bounding box center [238, 143] width 204 height 31
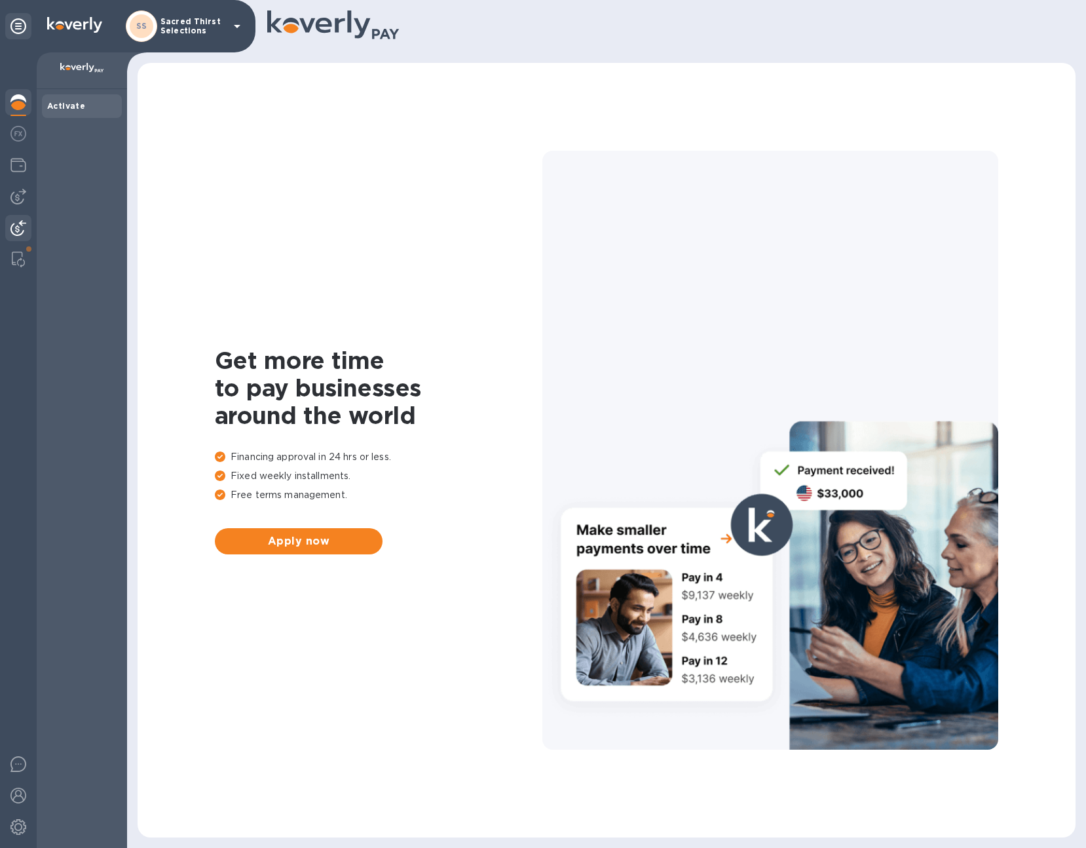
click at [20, 215] on div at bounding box center [18, 229] width 26 height 29
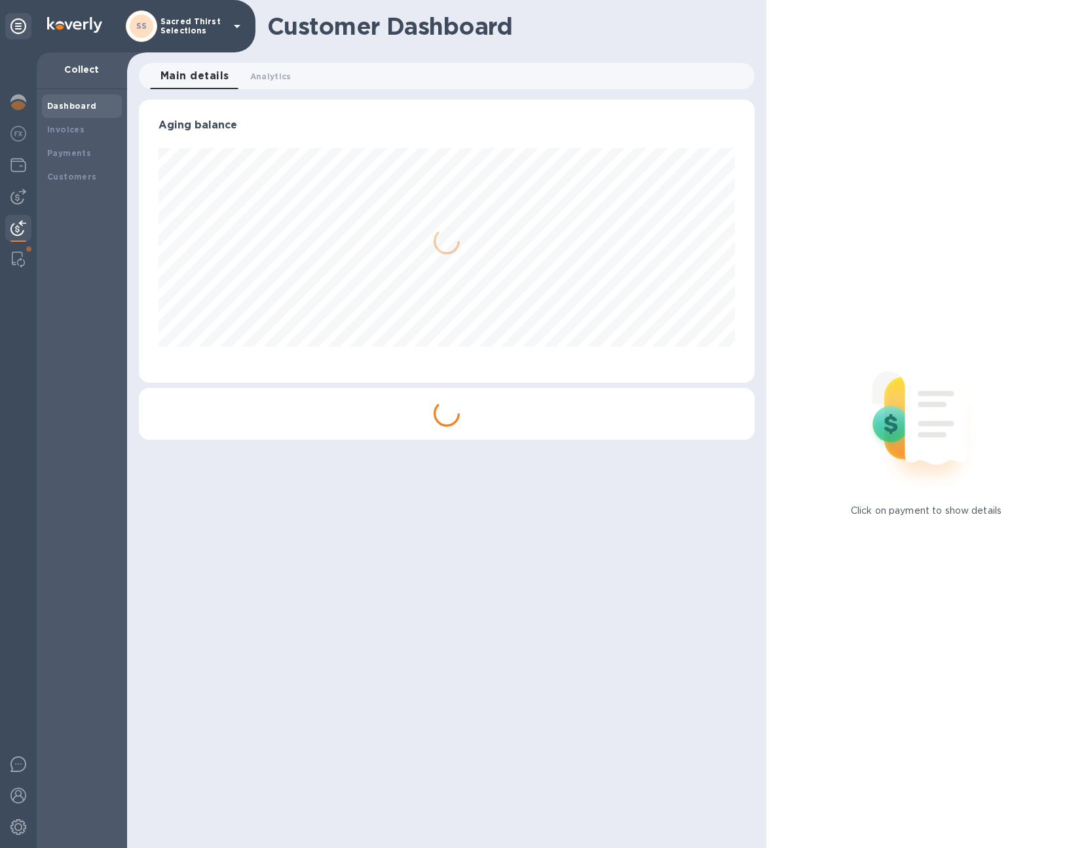
scroll to position [283, 616]
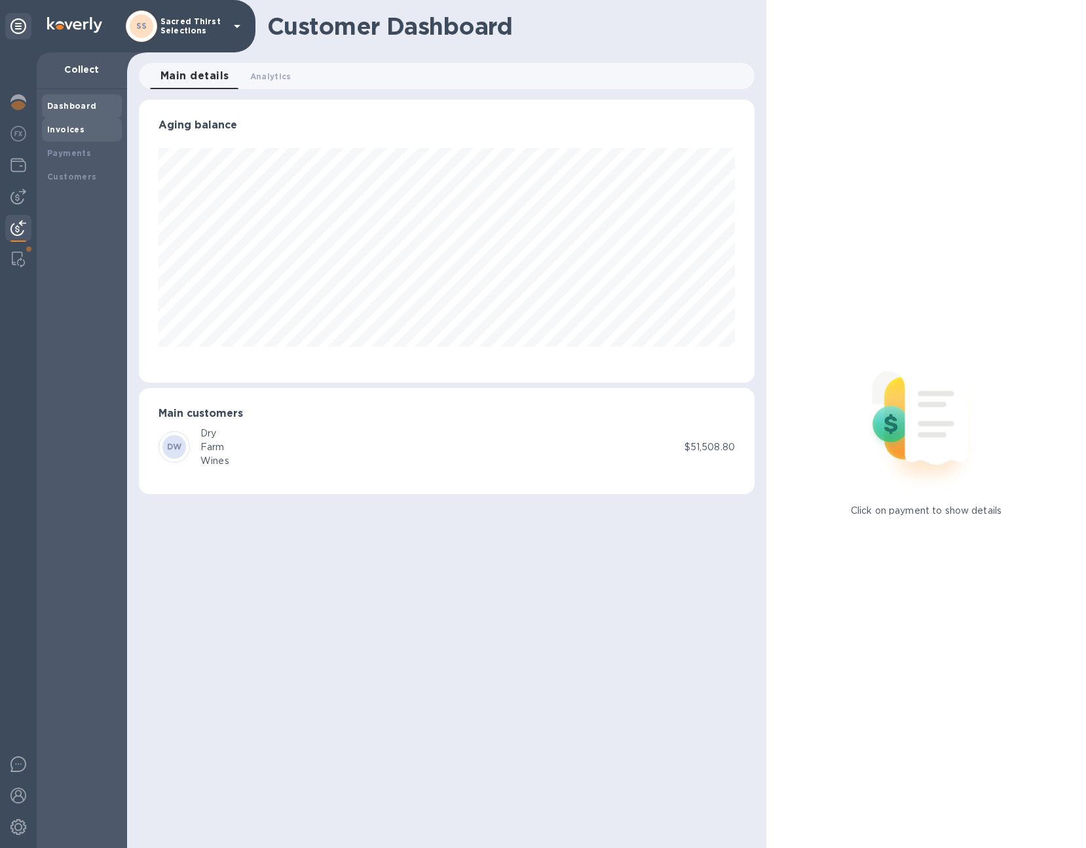
click at [89, 136] on div "Invoices" at bounding box center [81, 129] width 69 height 13
